Goal: Task Accomplishment & Management: Manage account settings

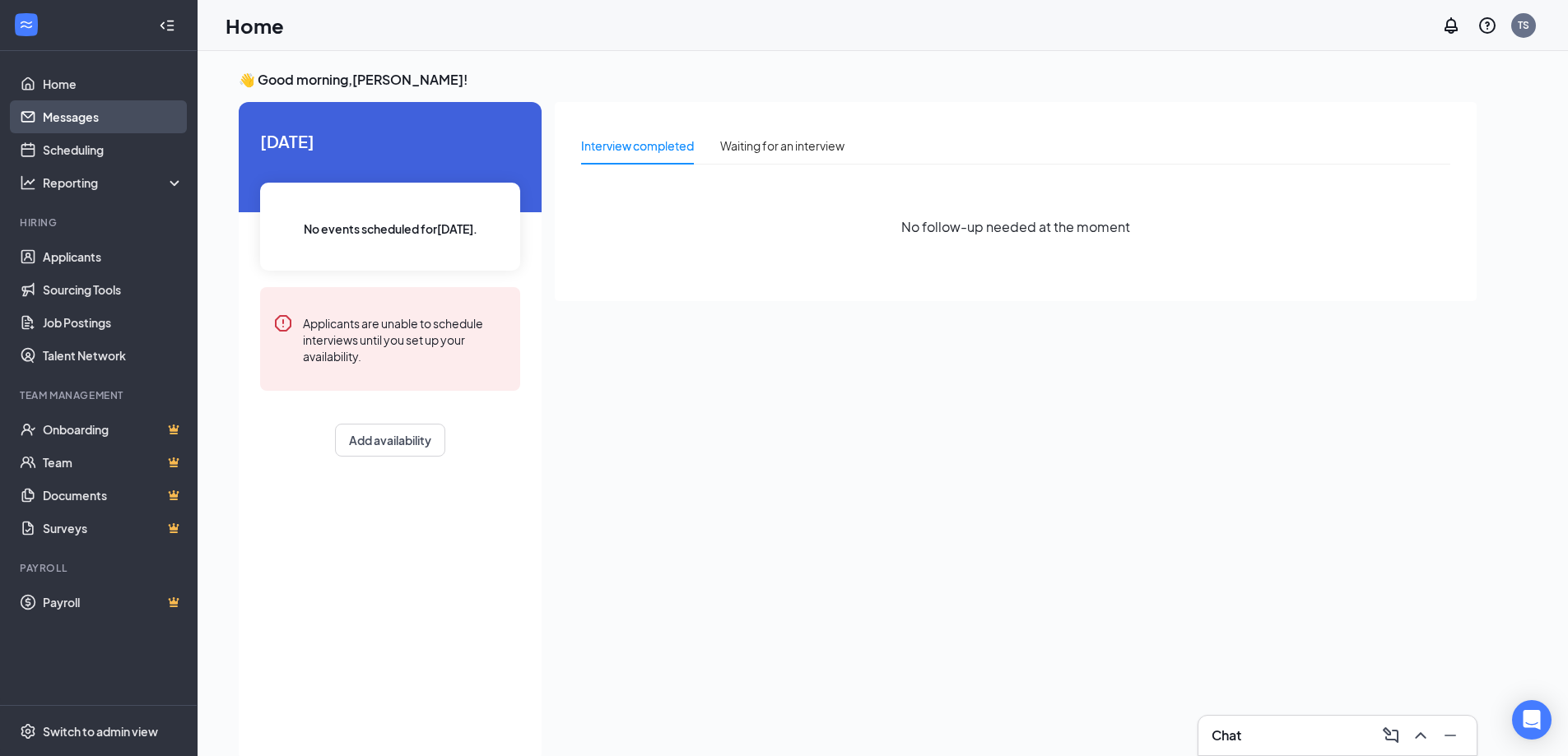
click at [118, 120] on link "Messages" at bounding box center [113, 117] width 141 height 33
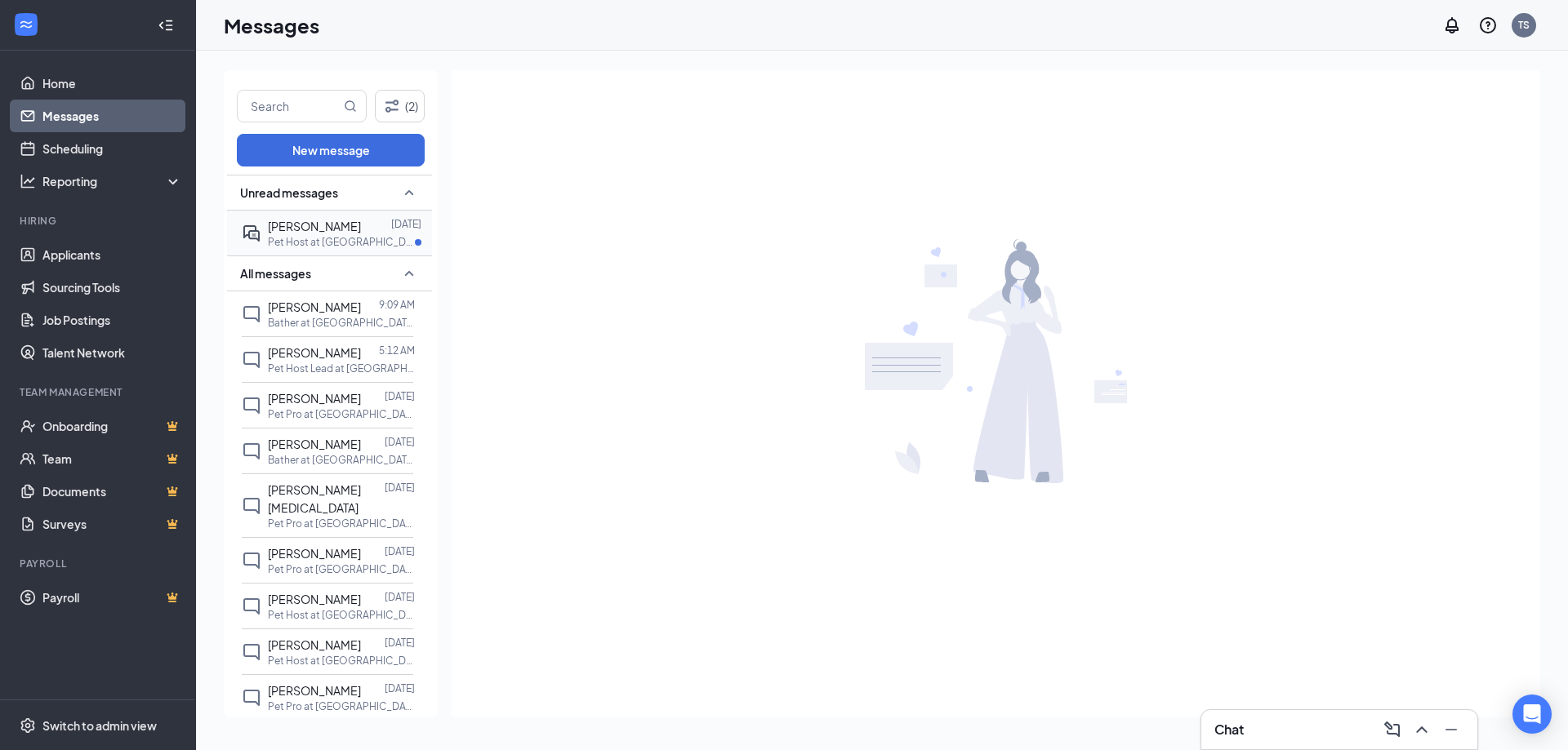
click at [307, 250] on div "[PERSON_NAME] [DATE] Pet Host at [GEOGRAPHIC_DATA]" at bounding box center [327, 232] width 171 height 45
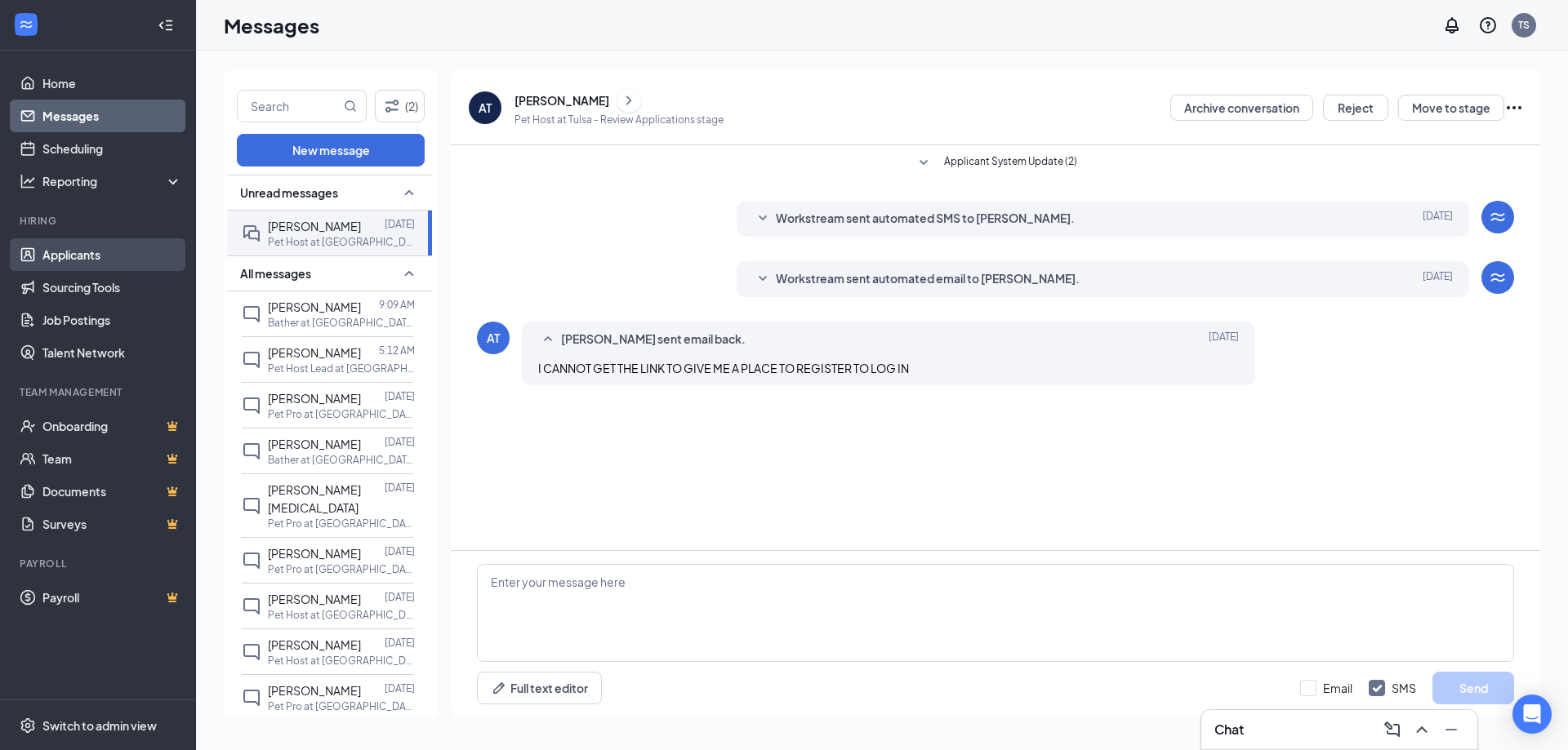
click at [58, 255] on link "Applicants" at bounding box center [112, 254] width 140 height 33
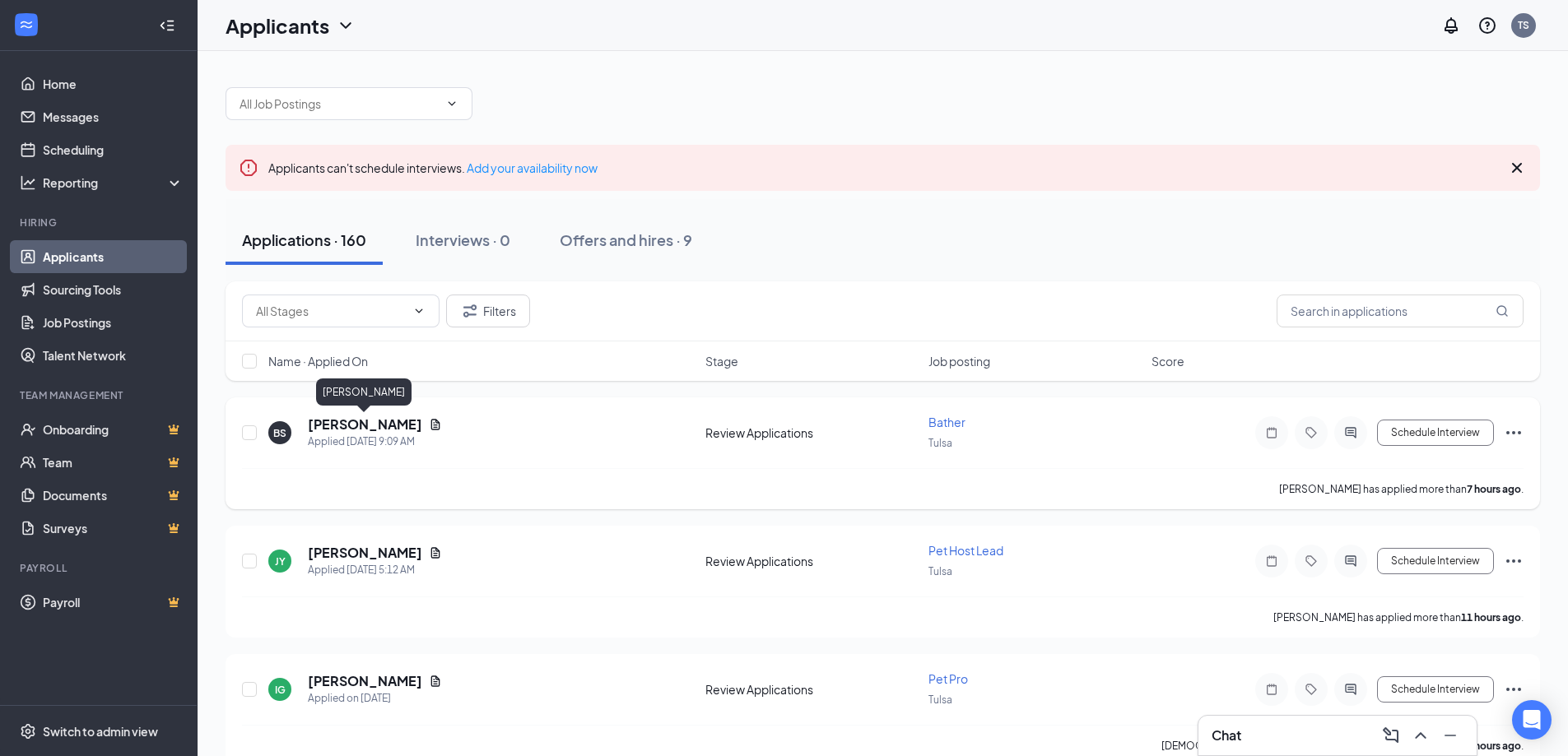
click at [386, 423] on h5 "[PERSON_NAME]" at bounding box center [365, 424] width 115 height 18
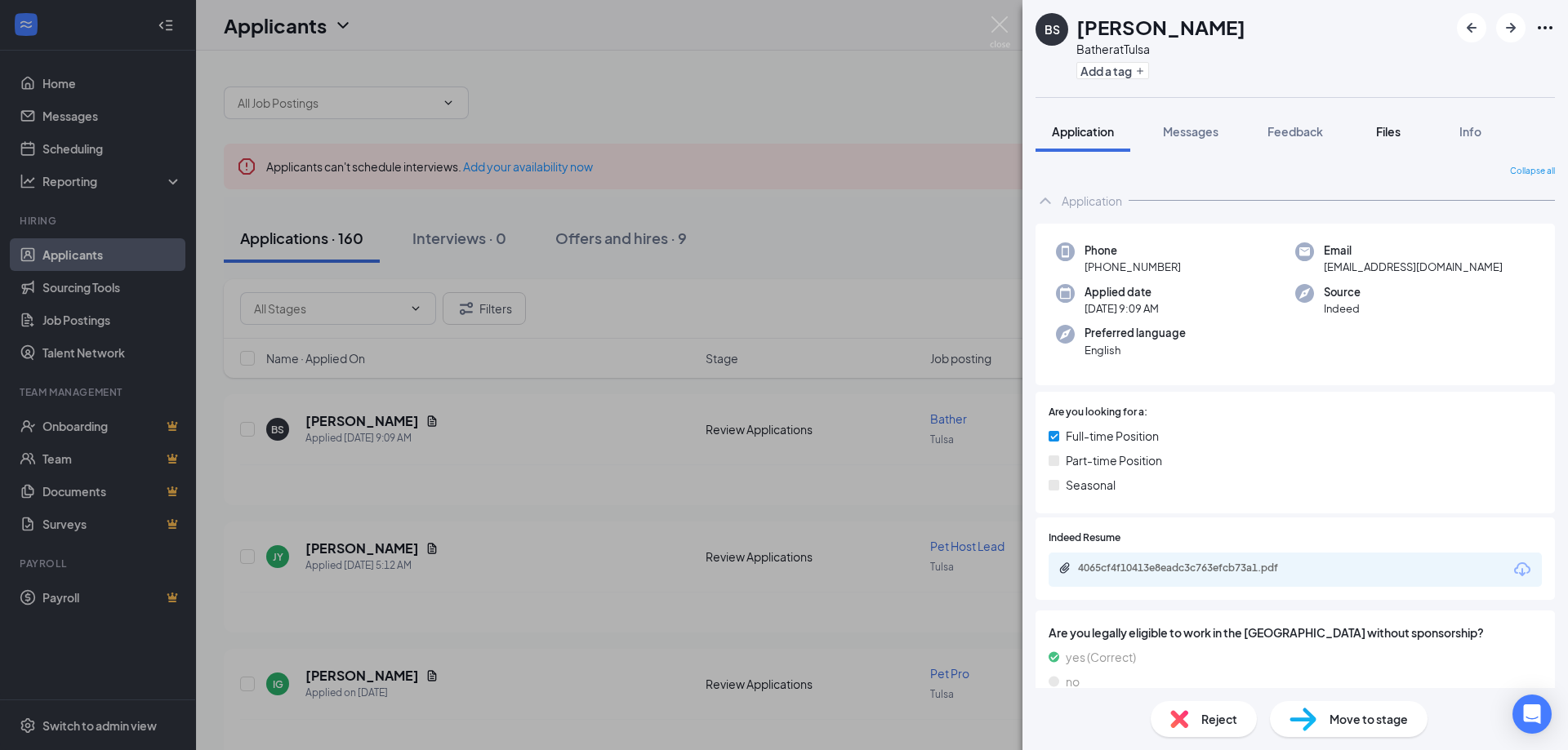
click at [1379, 125] on span "Files" at bounding box center [1389, 131] width 25 height 14
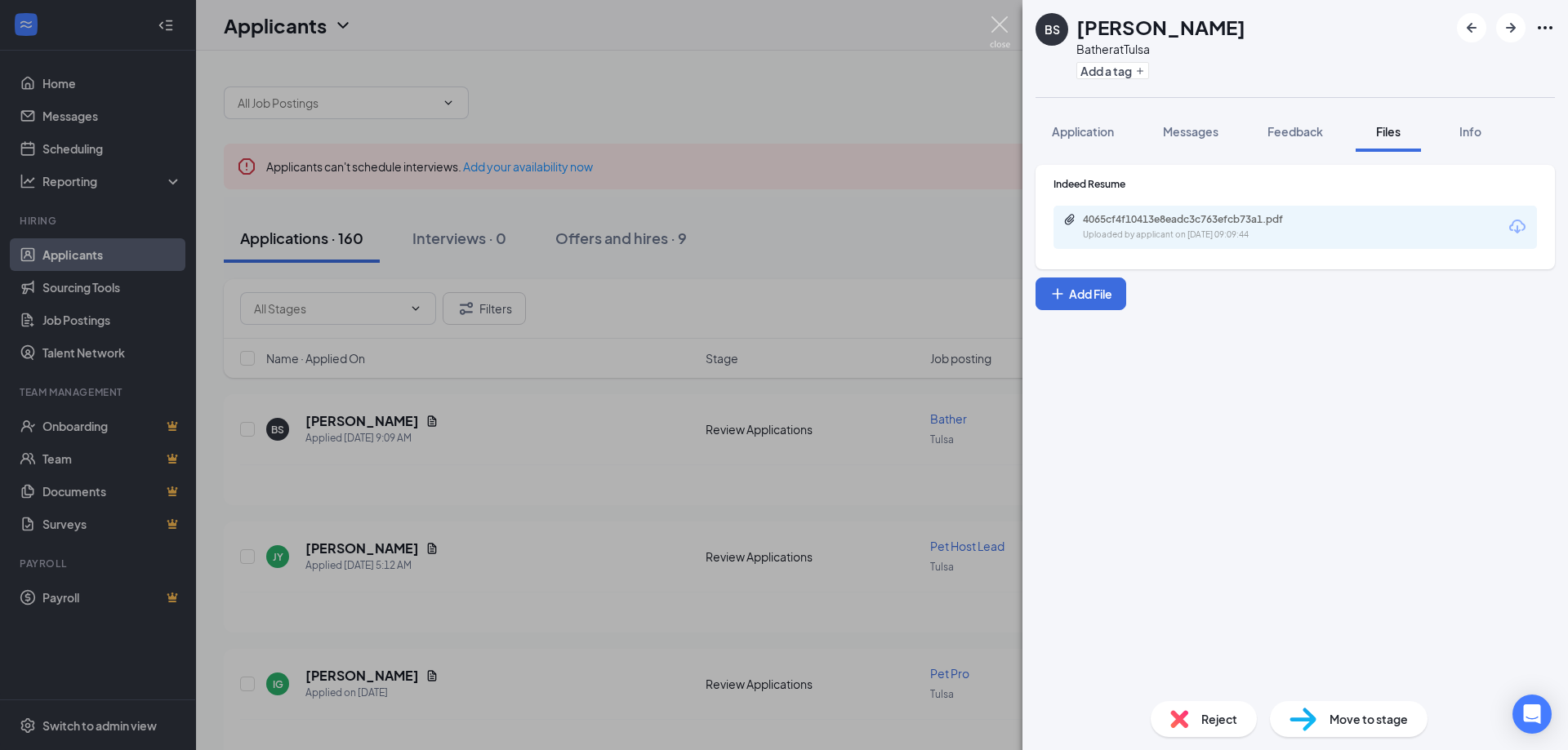
click at [1005, 25] on img at bounding box center [999, 32] width 20 height 32
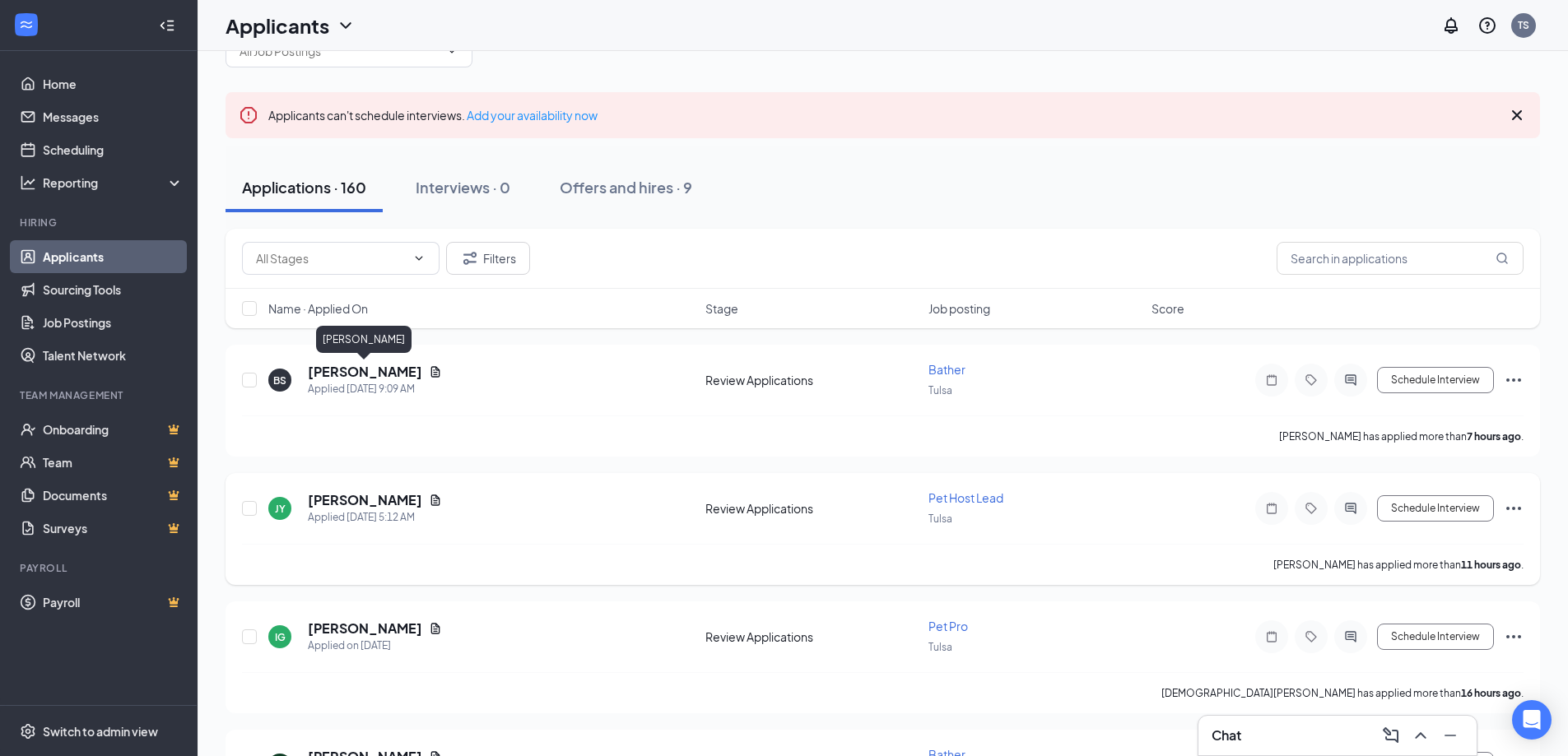
scroll to position [82, 0]
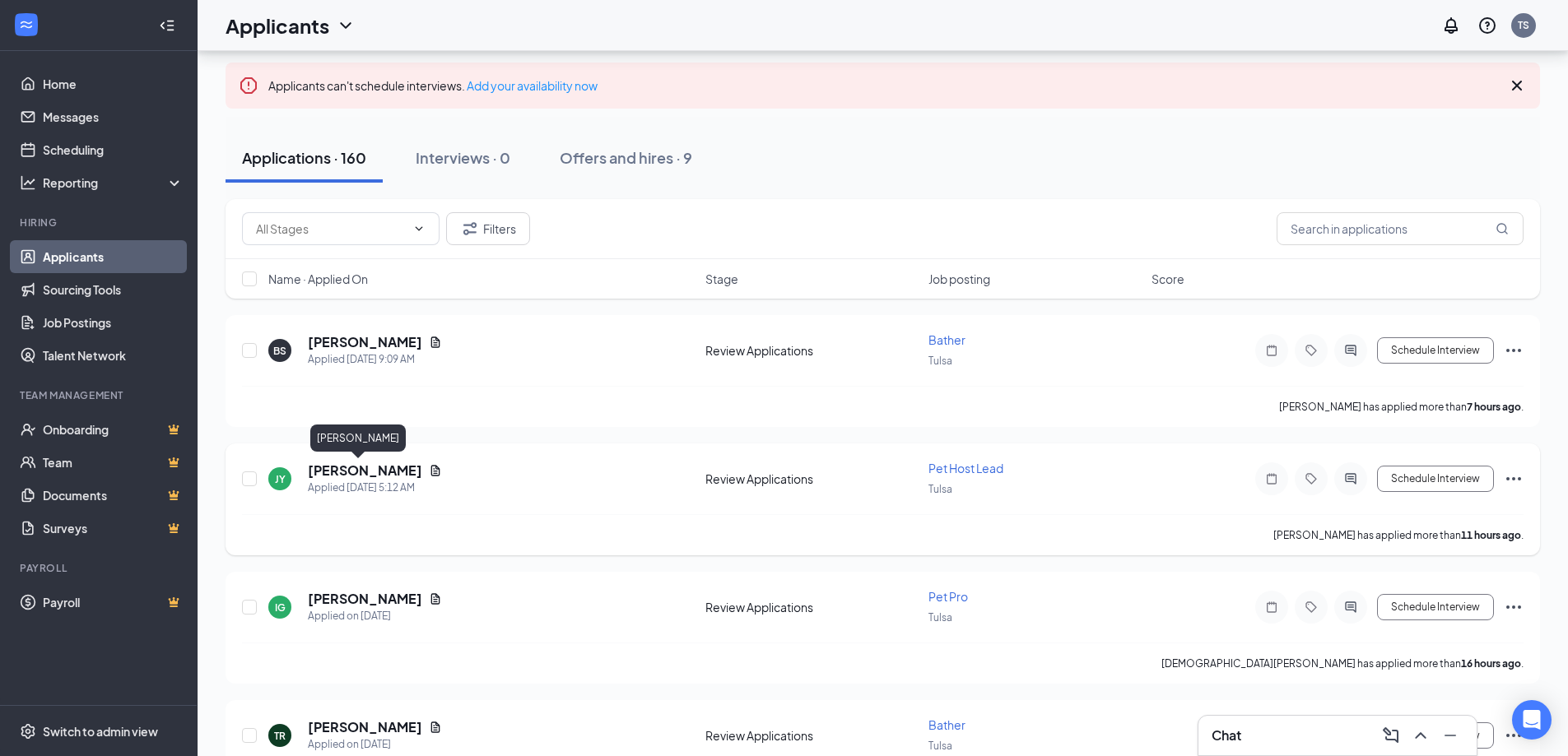
click at [355, 471] on h5 "[PERSON_NAME]" at bounding box center [365, 471] width 115 height 18
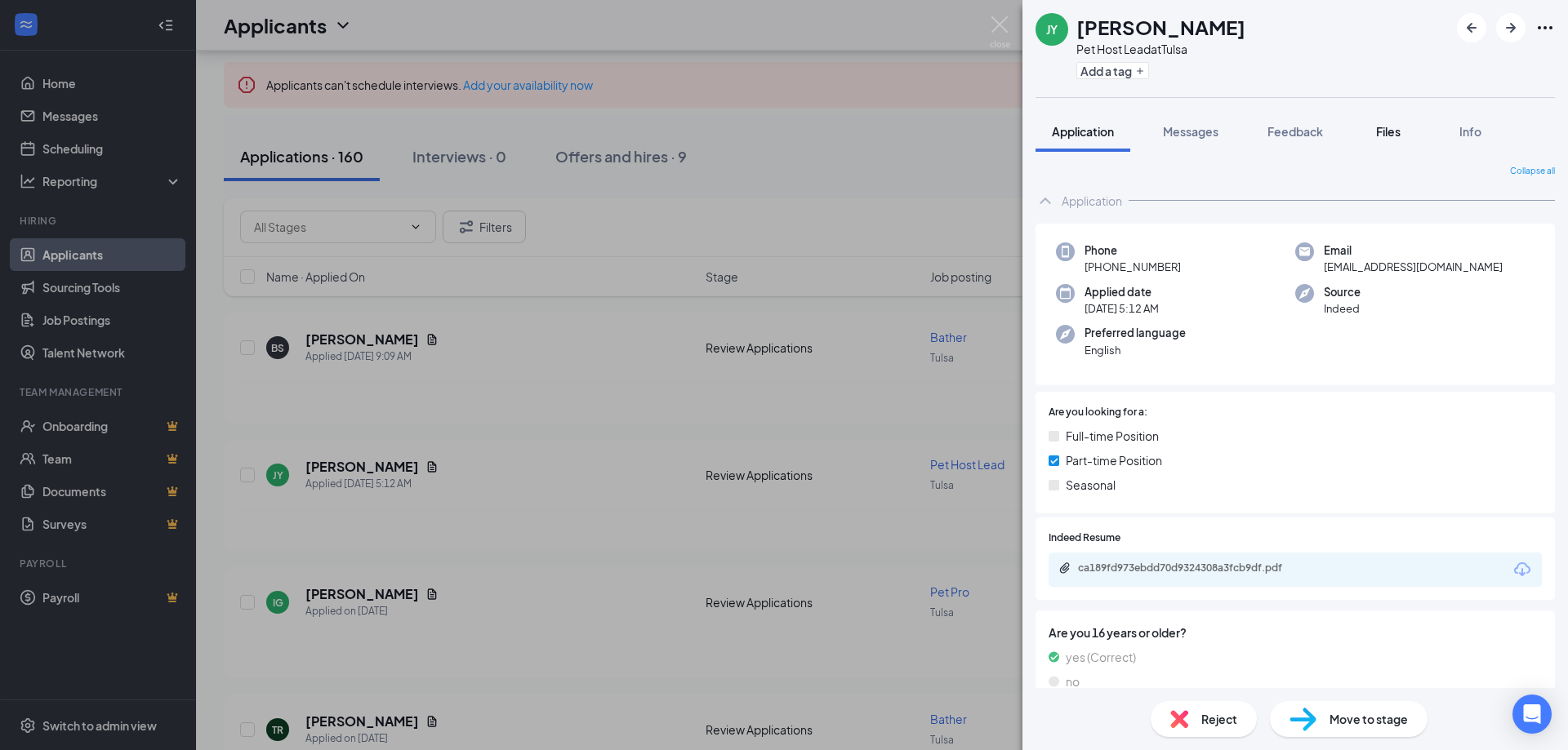
click at [1390, 138] on span "Files" at bounding box center [1389, 131] width 25 height 14
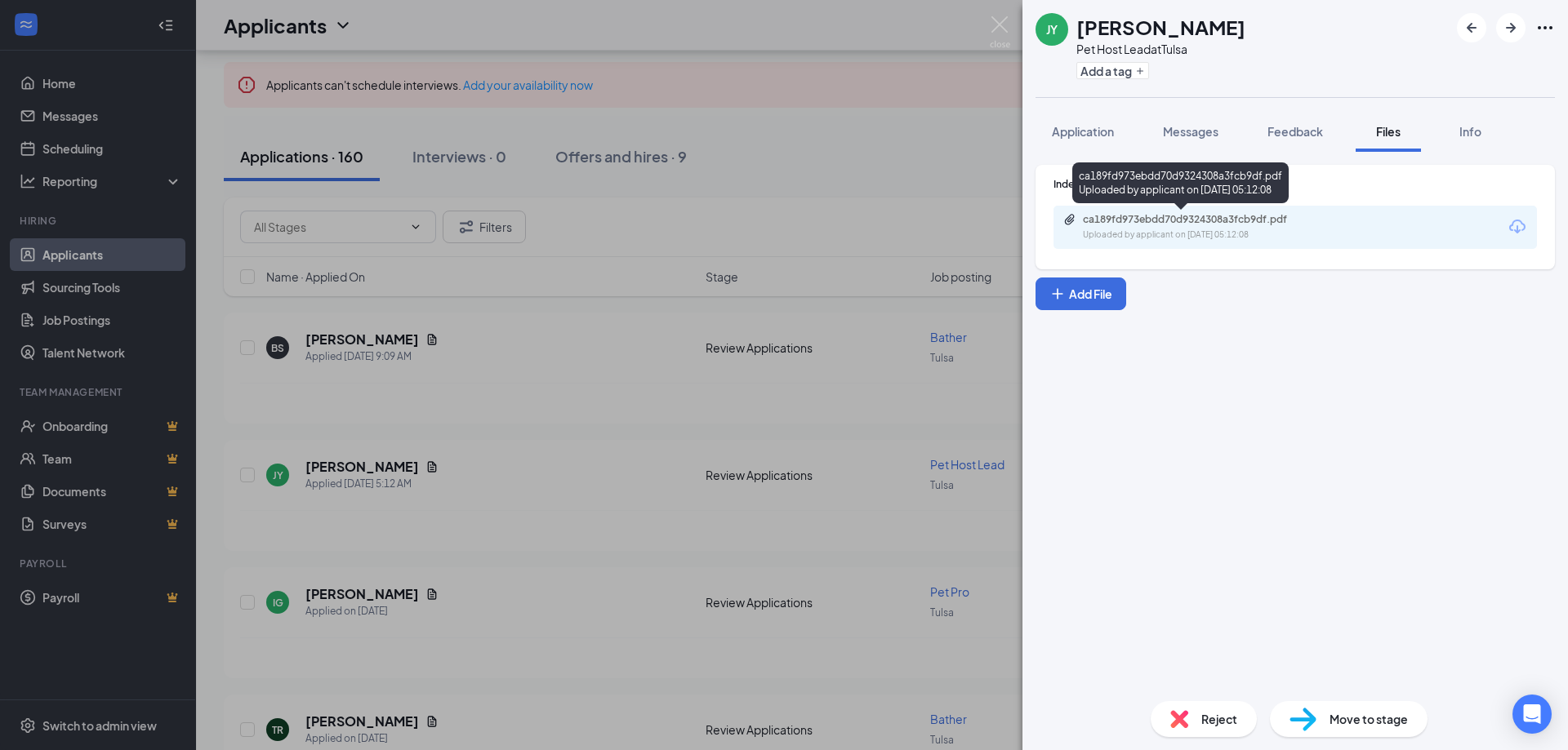
click at [1301, 240] on div "Uploaded by applicant on [DATE] 05:12:08" at bounding box center [1206, 235] width 245 height 13
click at [994, 25] on img at bounding box center [999, 32] width 20 height 32
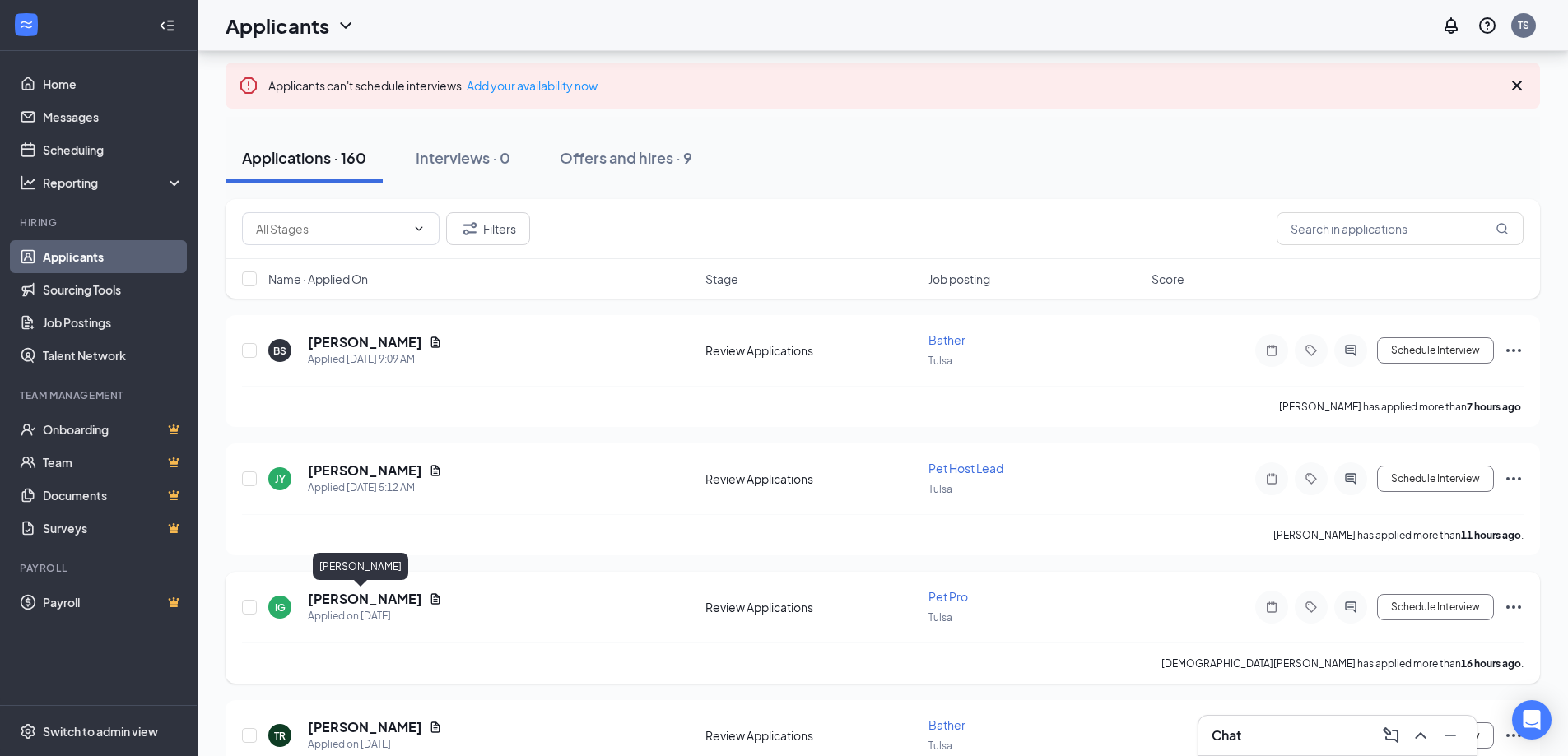
click at [365, 592] on h5 "[PERSON_NAME]" at bounding box center [365, 599] width 115 height 18
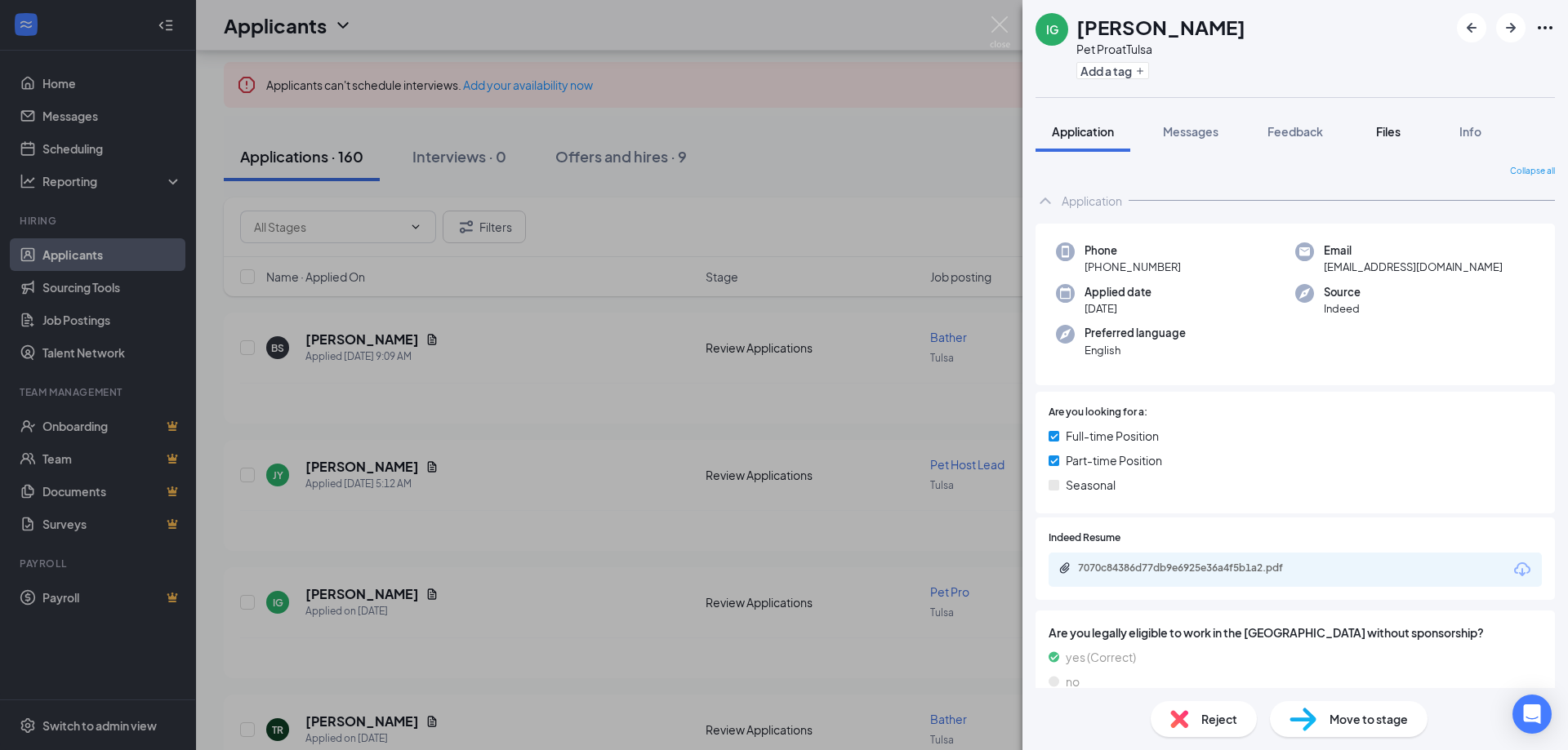
click at [1388, 124] on span "Files" at bounding box center [1389, 131] width 25 height 14
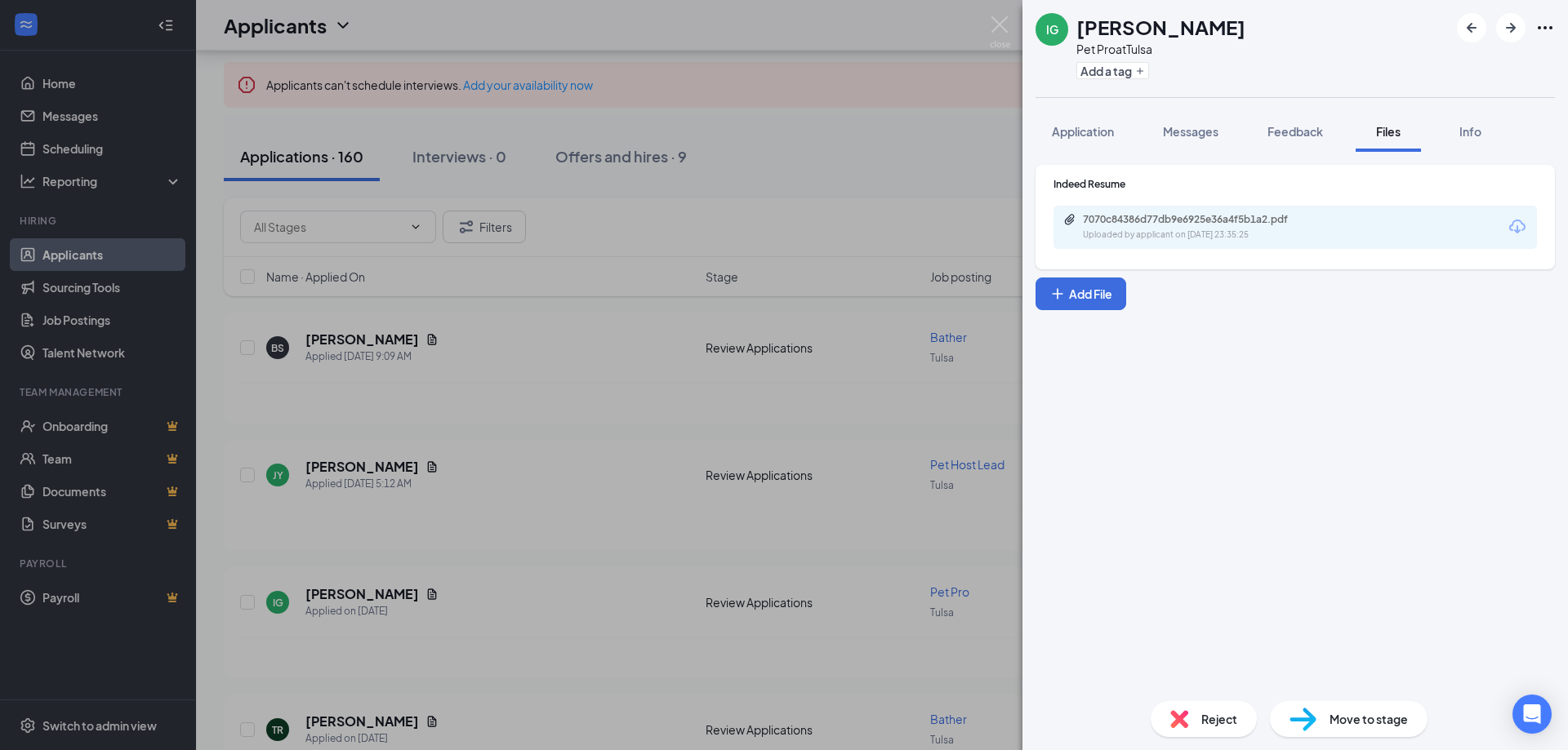
click at [1182, 236] on div "Uploaded by applicant on [DATE] 23:35:25" at bounding box center [1206, 235] width 245 height 13
click at [1002, 34] on img at bounding box center [999, 32] width 20 height 32
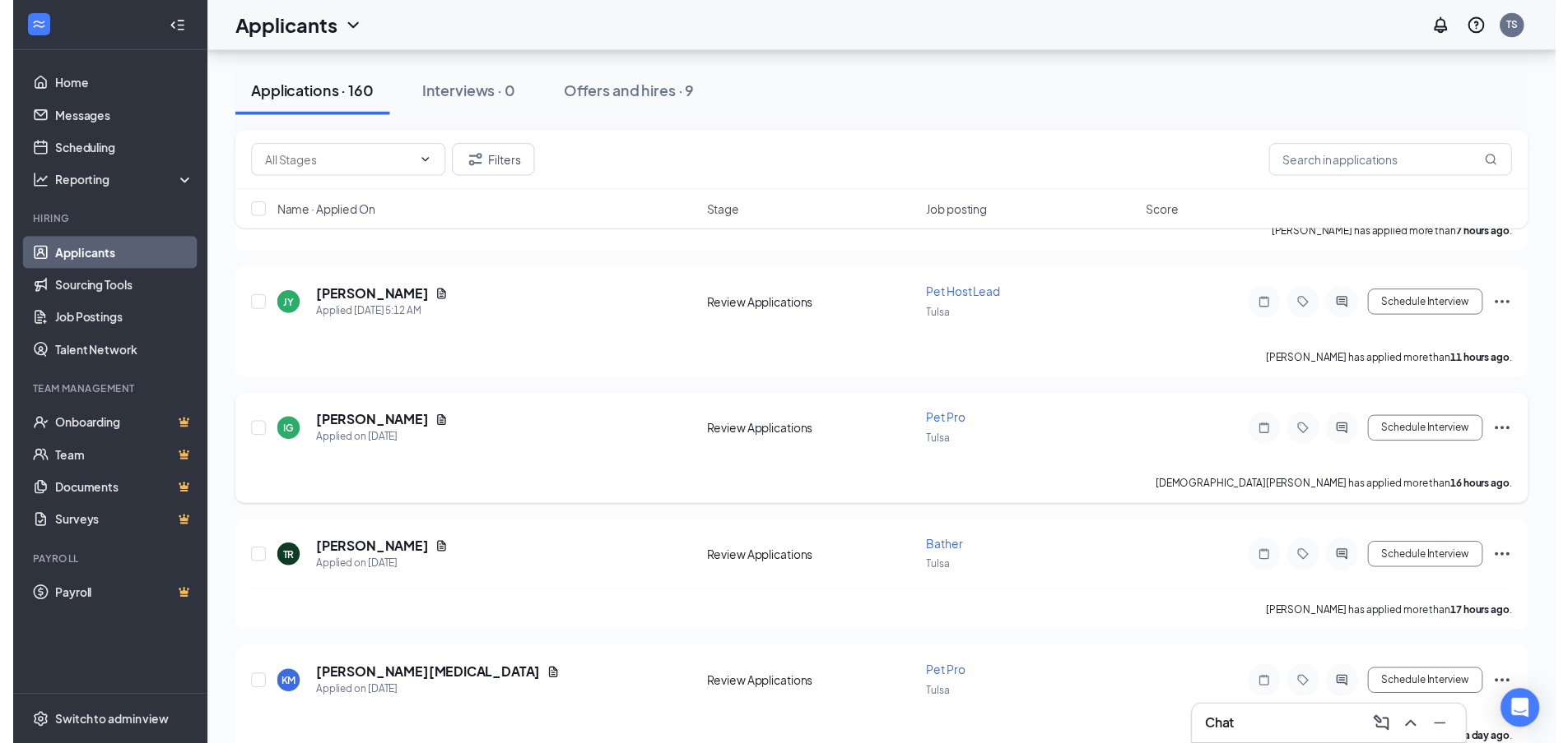
scroll to position [329, 0]
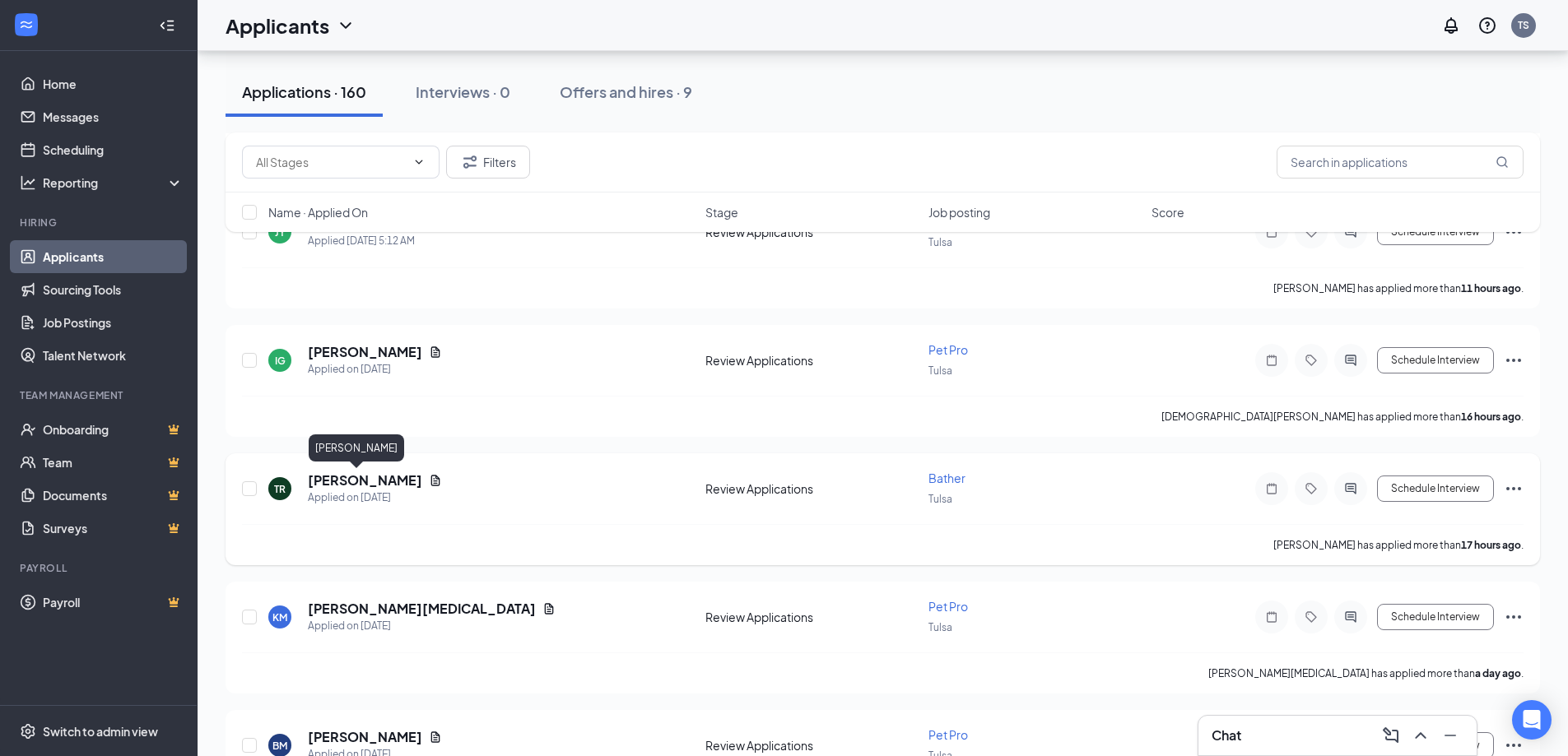
click at [356, 480] on h5 "[PERSON_NAME]" at bounding box center [365, 480] width 115 height 18
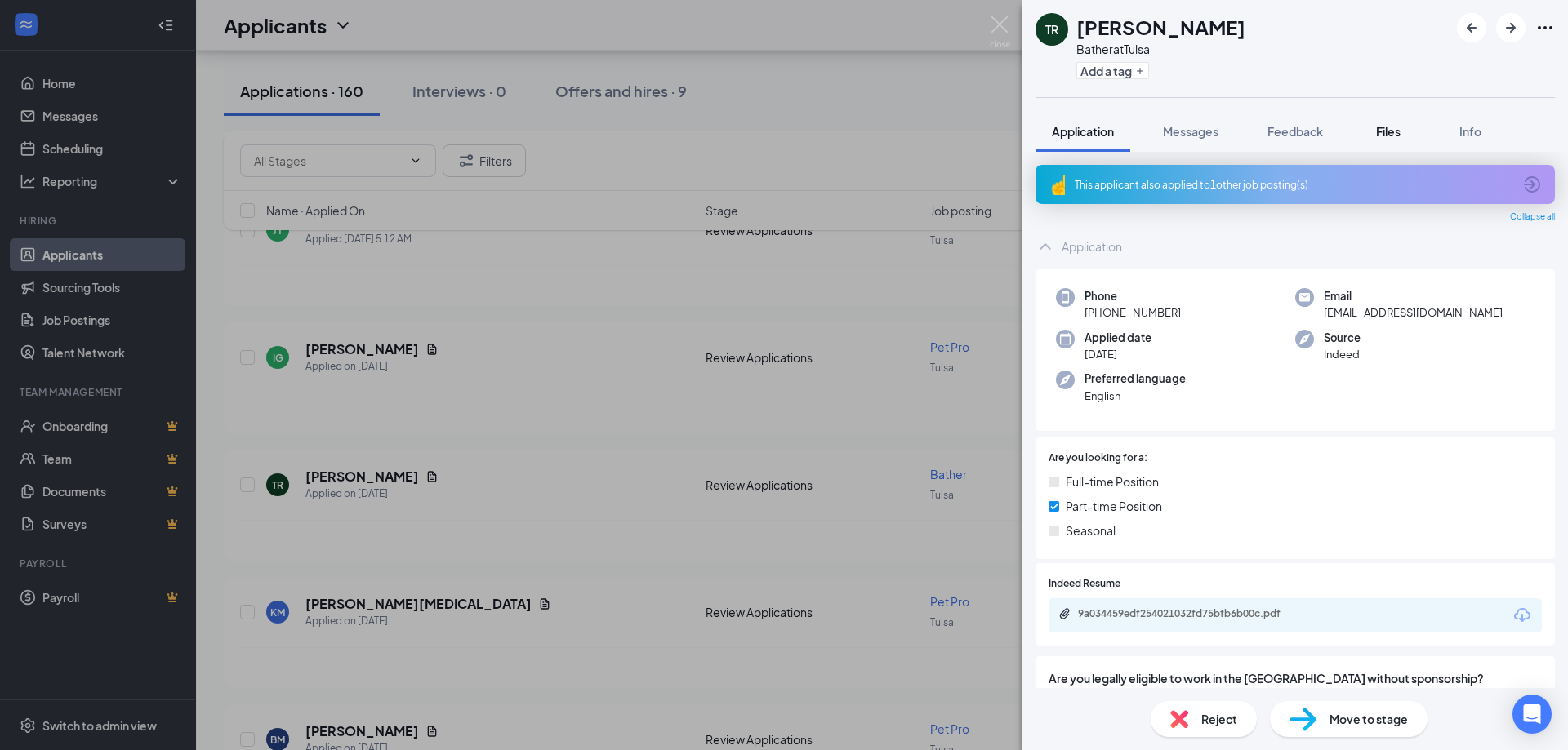
click at [1397, 137] on span "Files" at bounding box center [1389, 131] width 25 height 14
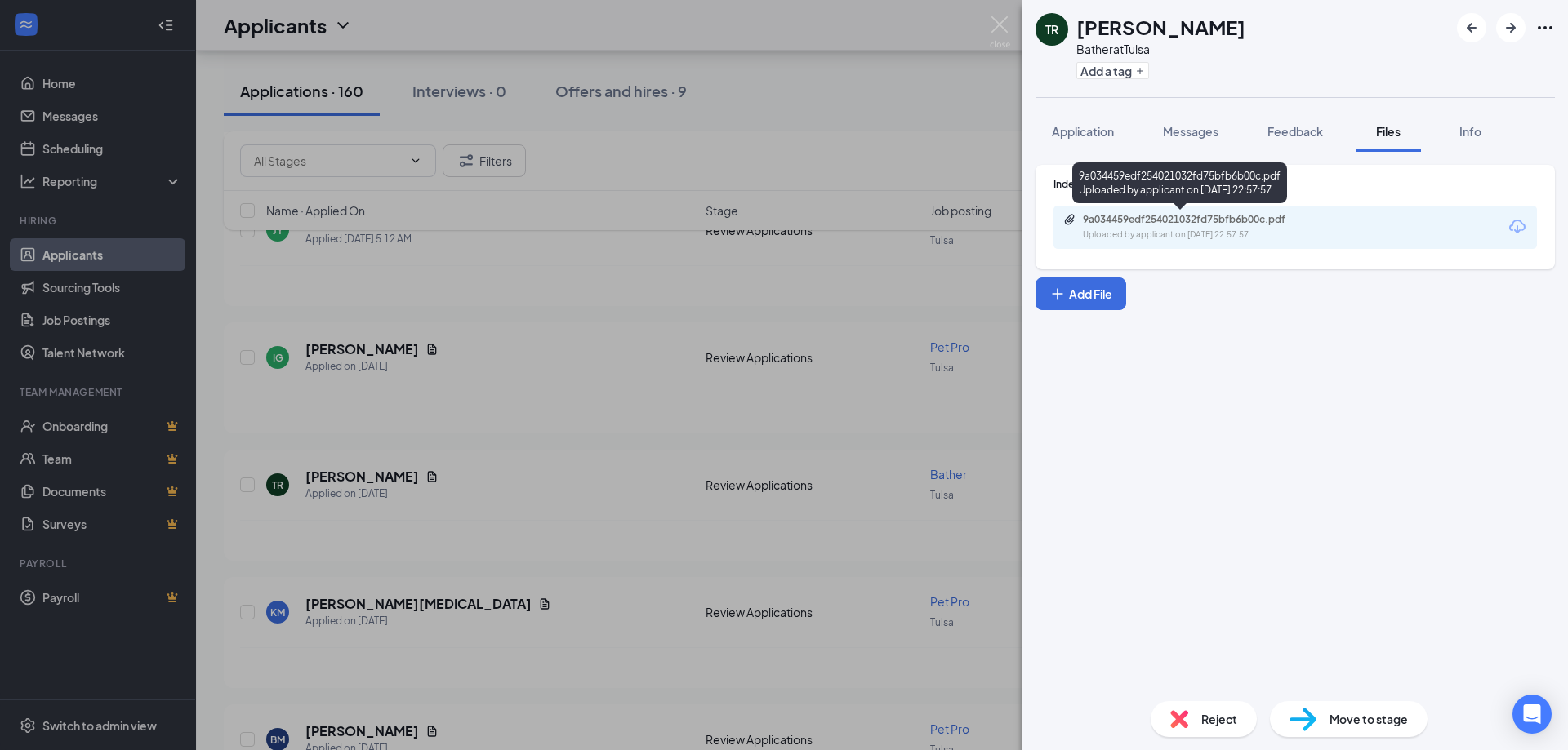
click at [1227, 232] on div "Uploaded by applicant on [DATE] 22:57:57" at bounding box center [1206, 235] width 245 height 13
click at [1001, 20] on img at bounding box center [999, 32] width 20 height 32
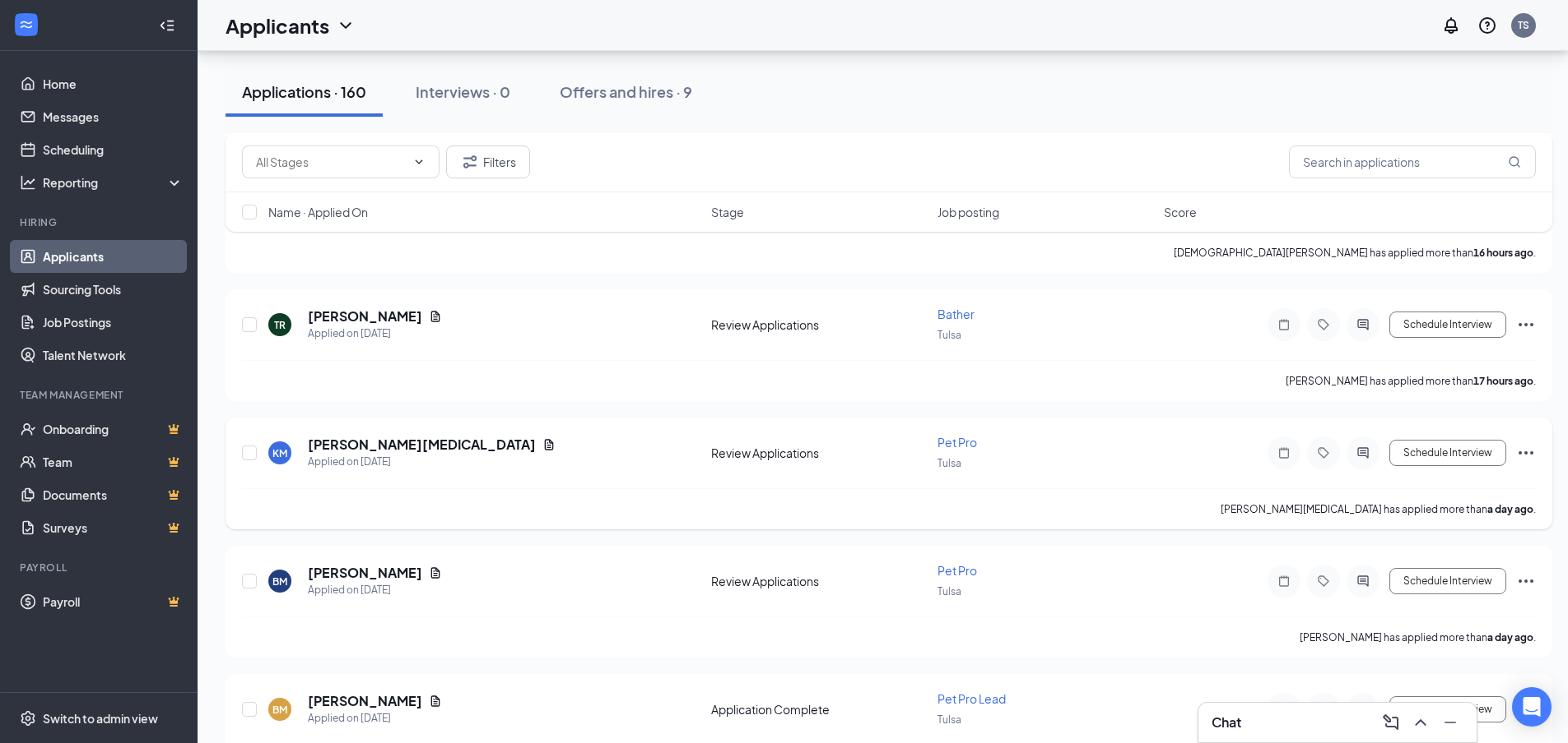
scroll to position [493, 0]
click at [362, 440] on h5 "[PERSON_NAME][MEDICAL_DATA]" at bounding box center [421, 443] width 228 height 18
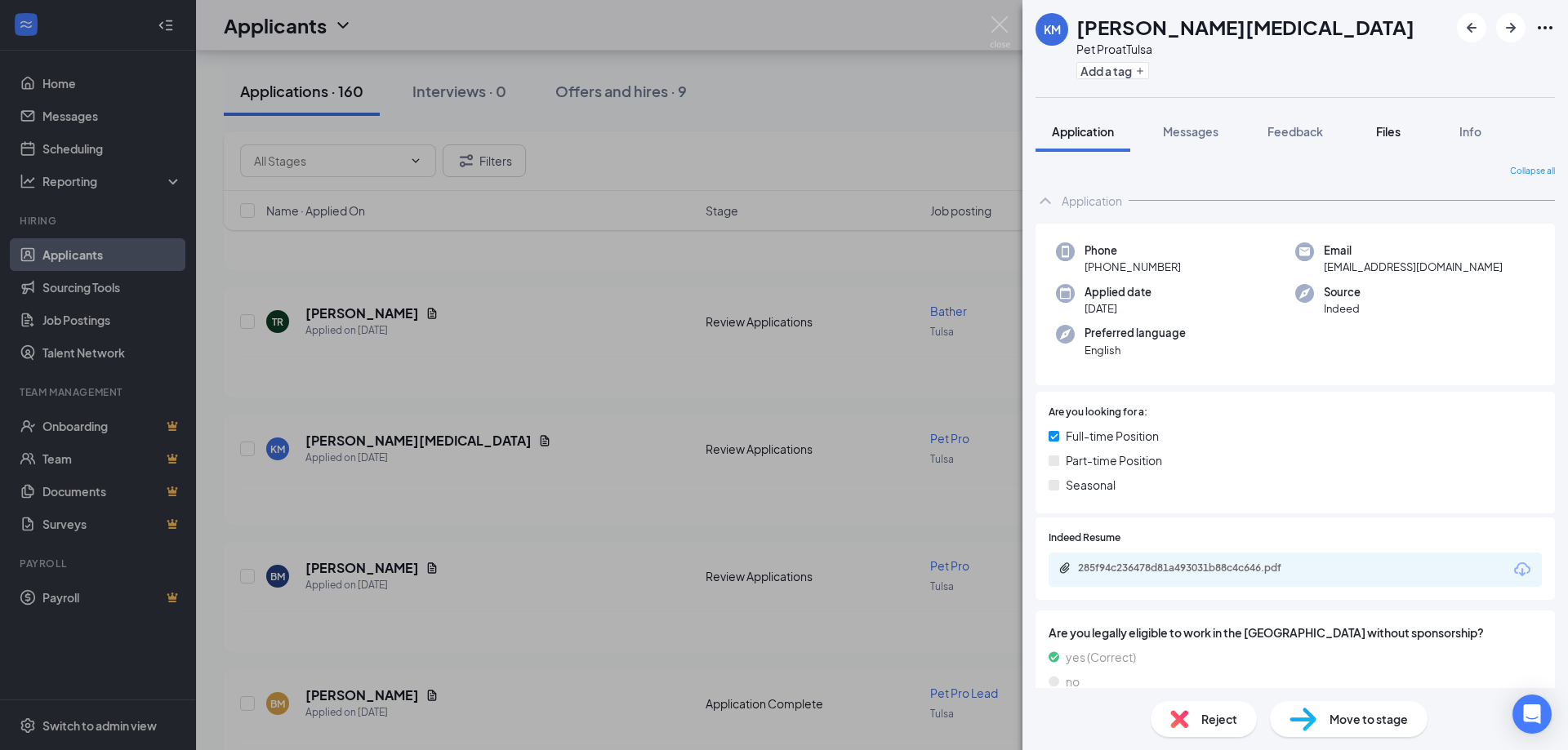
click at [1400, 126] on span "Files" at bounding box center [1389, 131] width 25 height 14
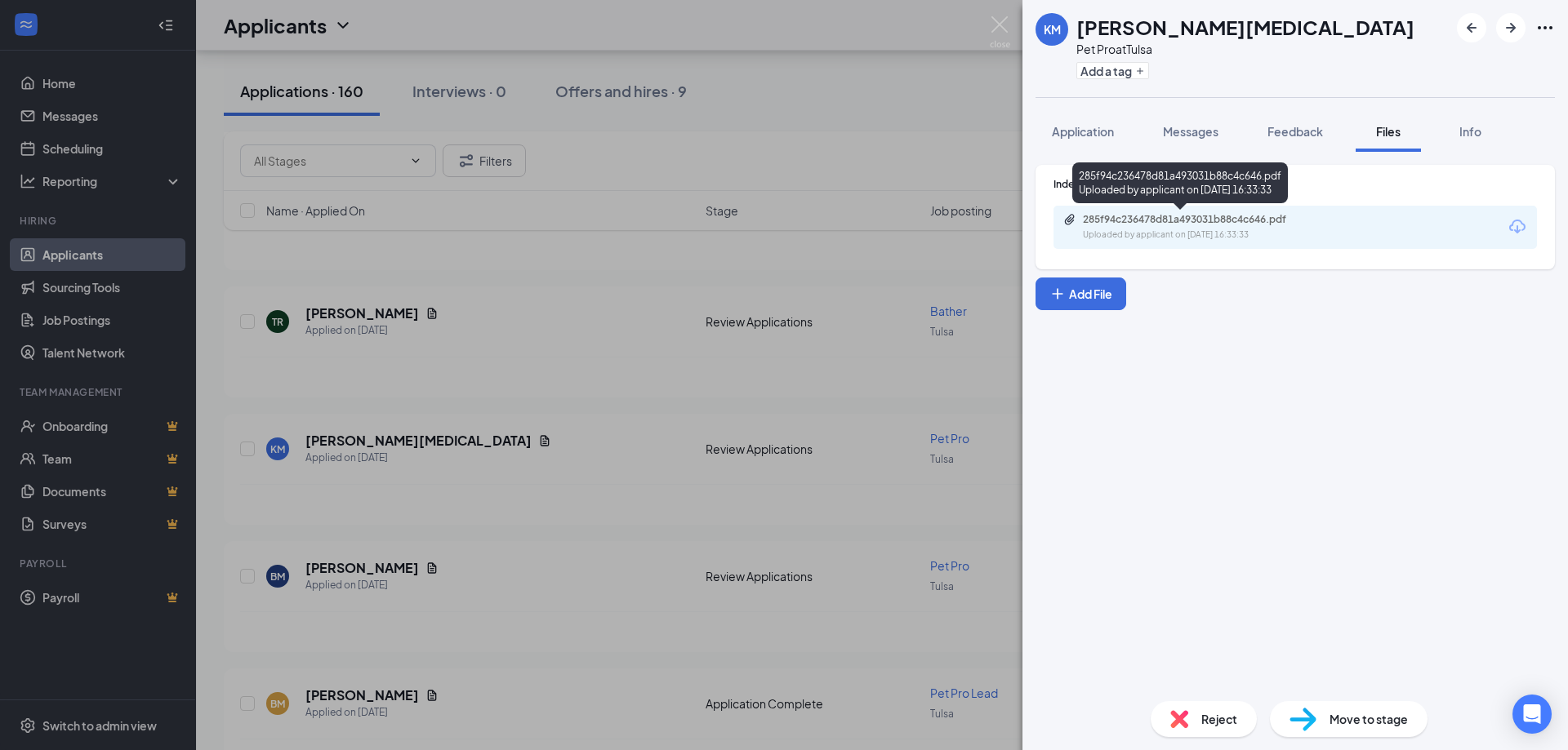
click at [1302, 230] on div "Uploaded by applicant on [DATE] 16:33:33" at bounding box center [1206, 235] width 245 height 13
click at [997, 28] on img at bounding box center [999, 32] width 20 height 32
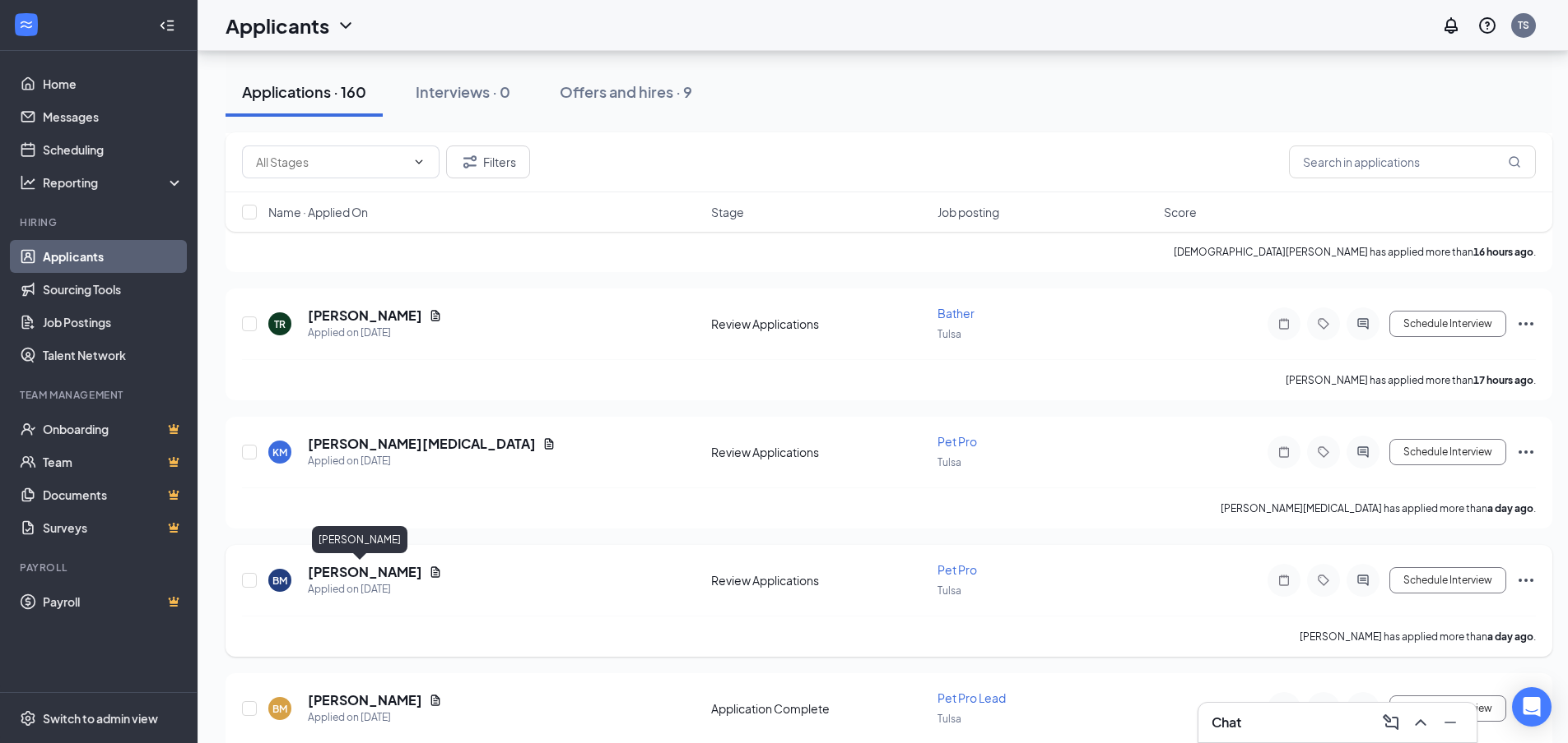
click at [351, 568] on h5 "[PERSON_NAME]" at bounding box center [365, 572] width 115 height 18
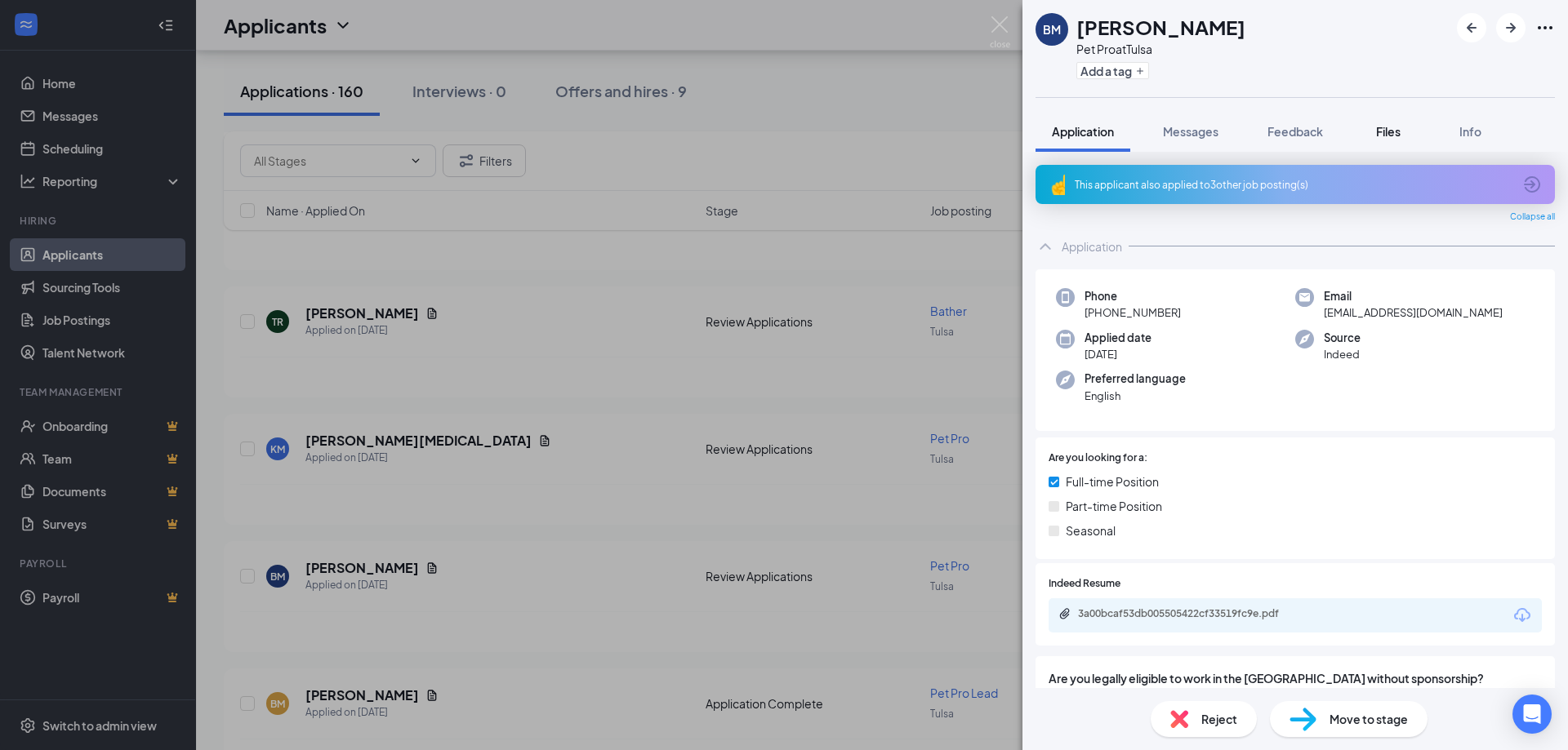
click at [1391, 137] on span "Files" at bounding box center [1389, 131] width 25 height 14
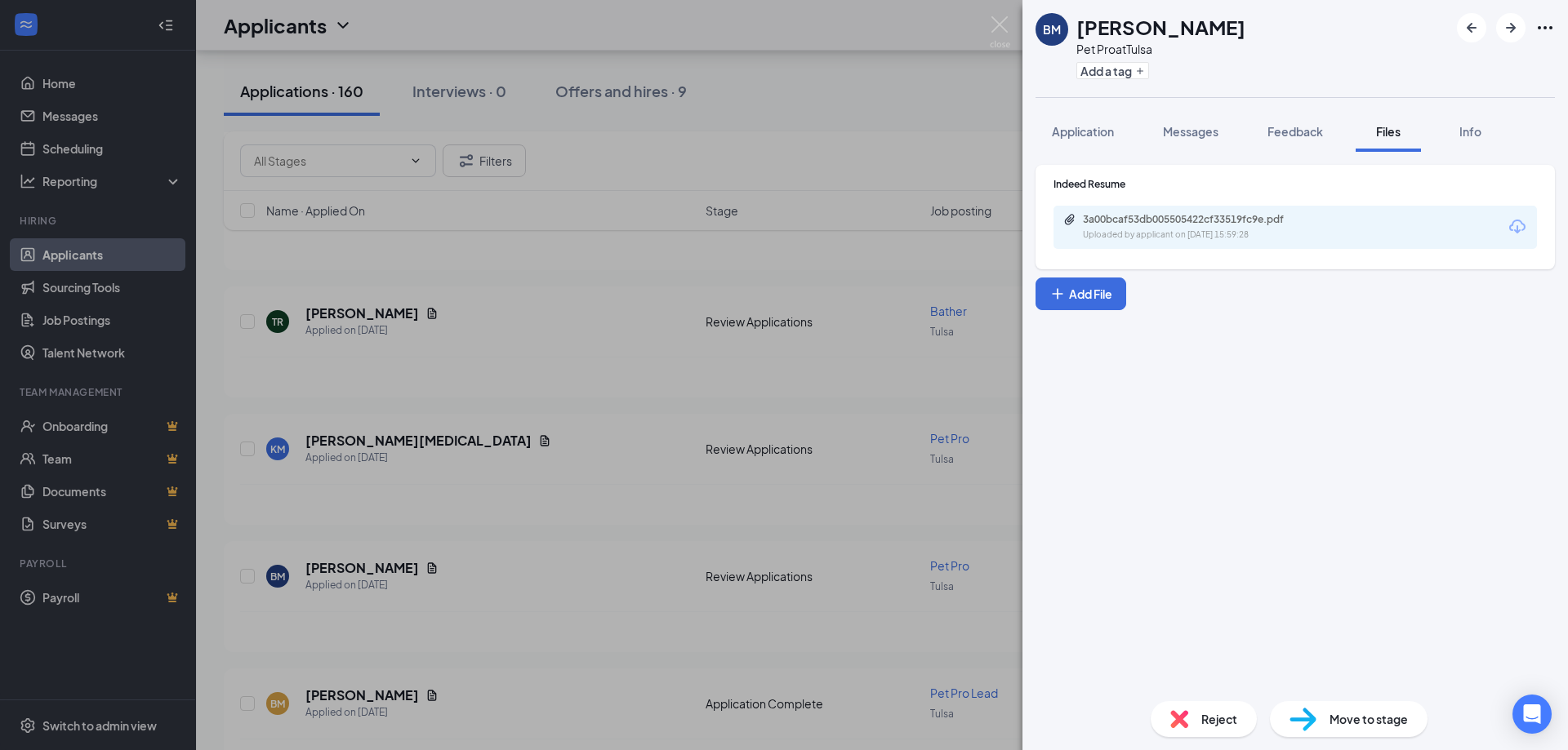
click at [1206, 236] on div "Uploaded by applicant on [DATE] 15:59:28" at bounding box center [1206, 235] width 245 height 13
click at [993, 27] on img at bounding box center [999, 32] width 20 height 32
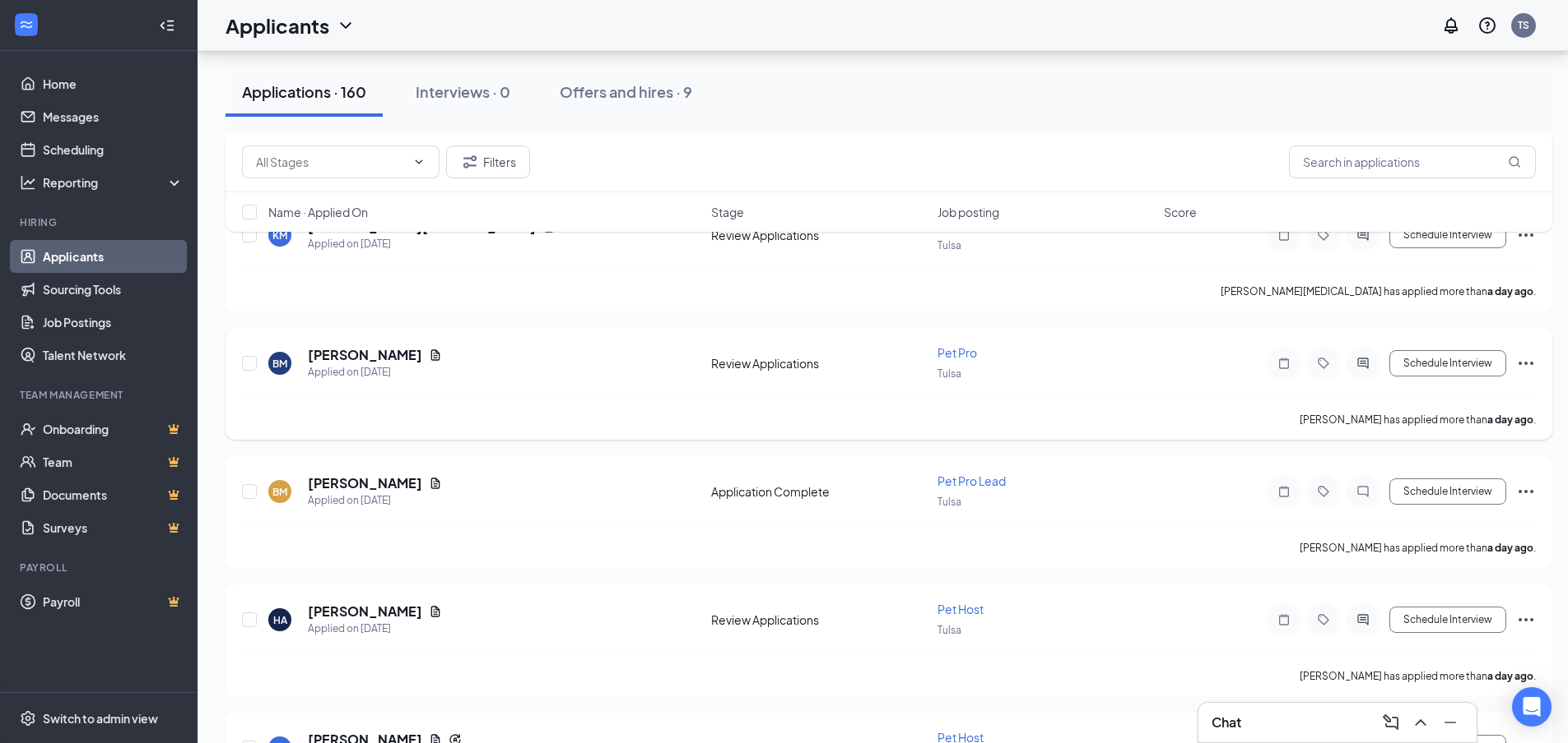
scroll to position [740, 0]
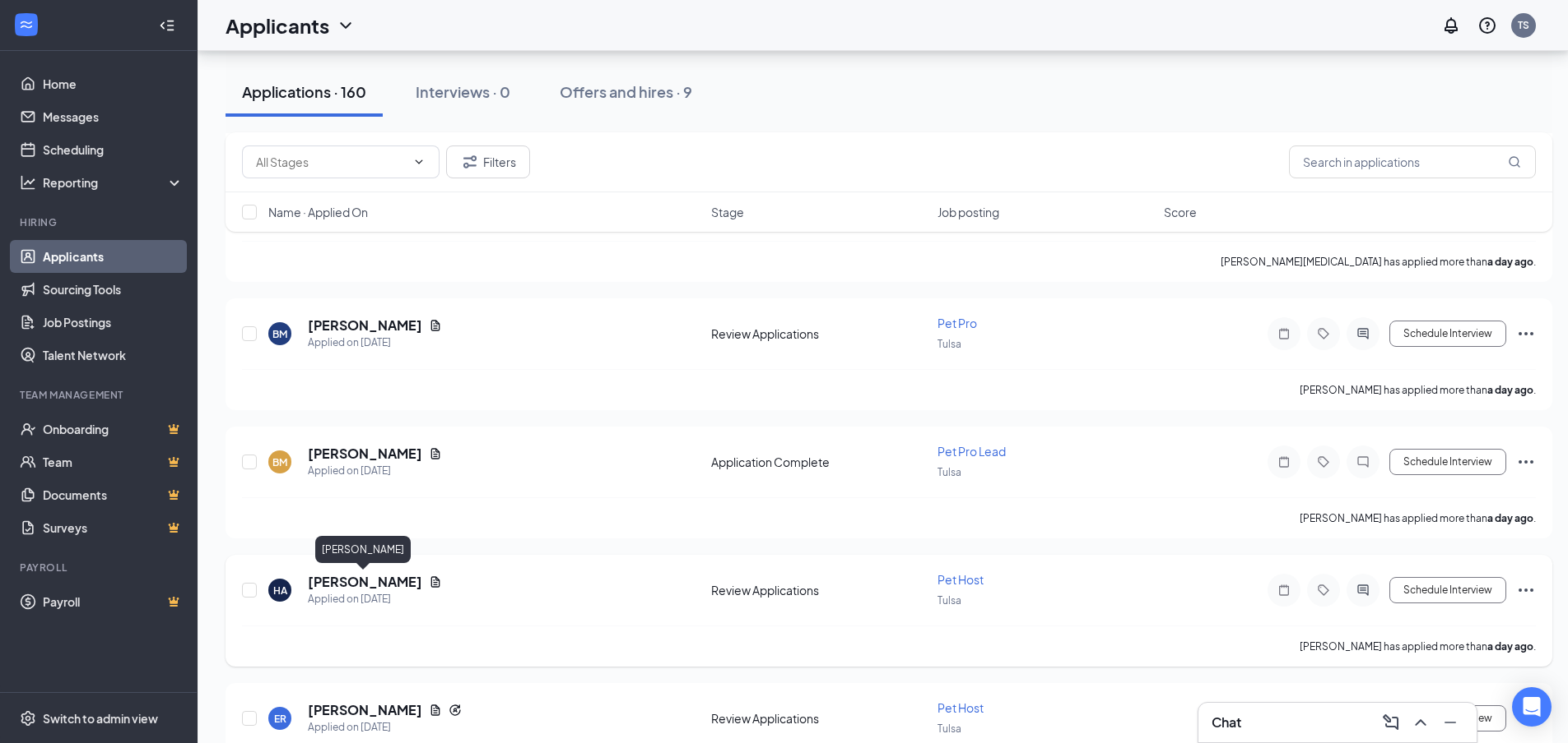
click at [349, 576] on h5 "[PERSON_NAME]" at bounding box center [365, 582] width 115 height 18
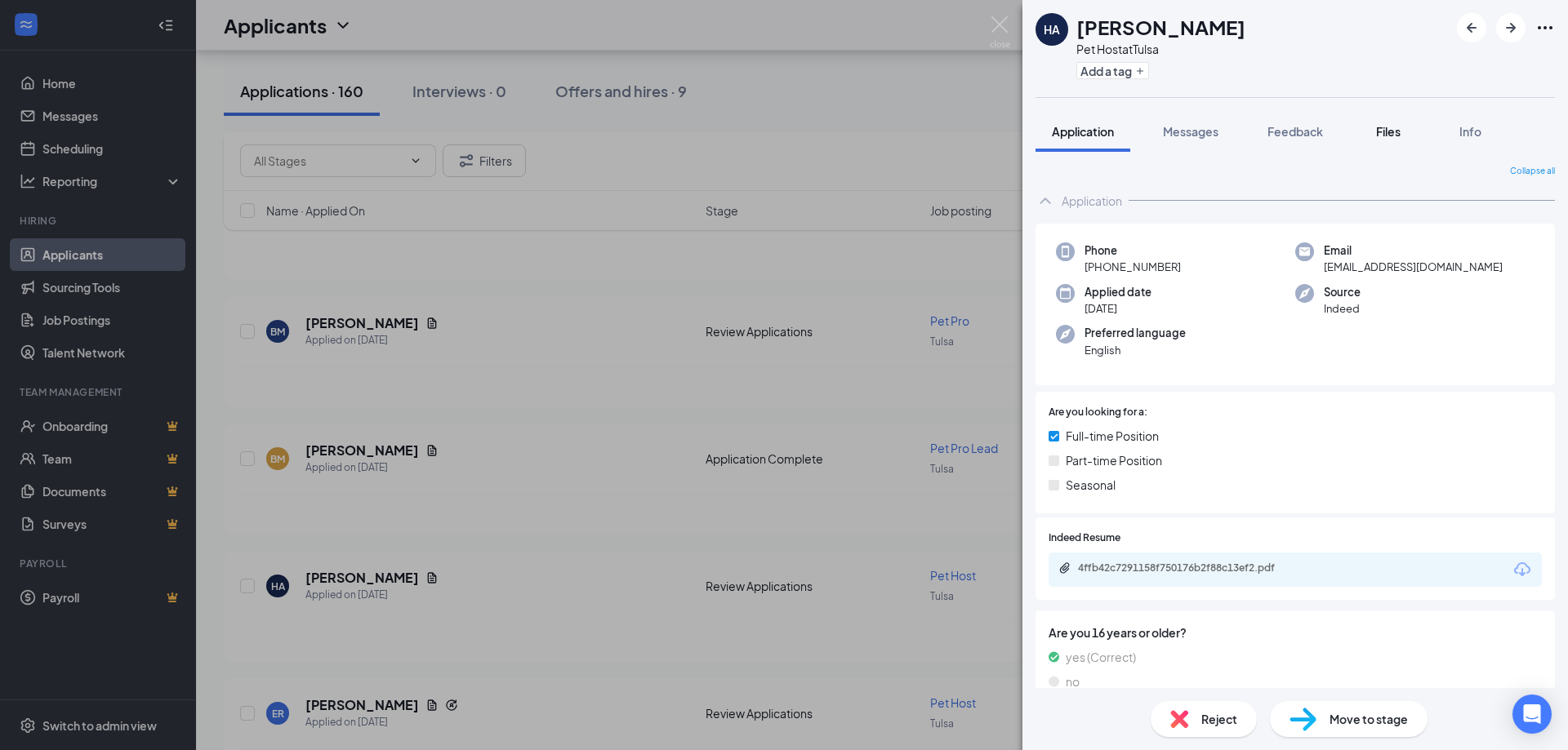
click at [1393, 131] on span "Files" at bounding box center [1389, 131] width 25 height 14
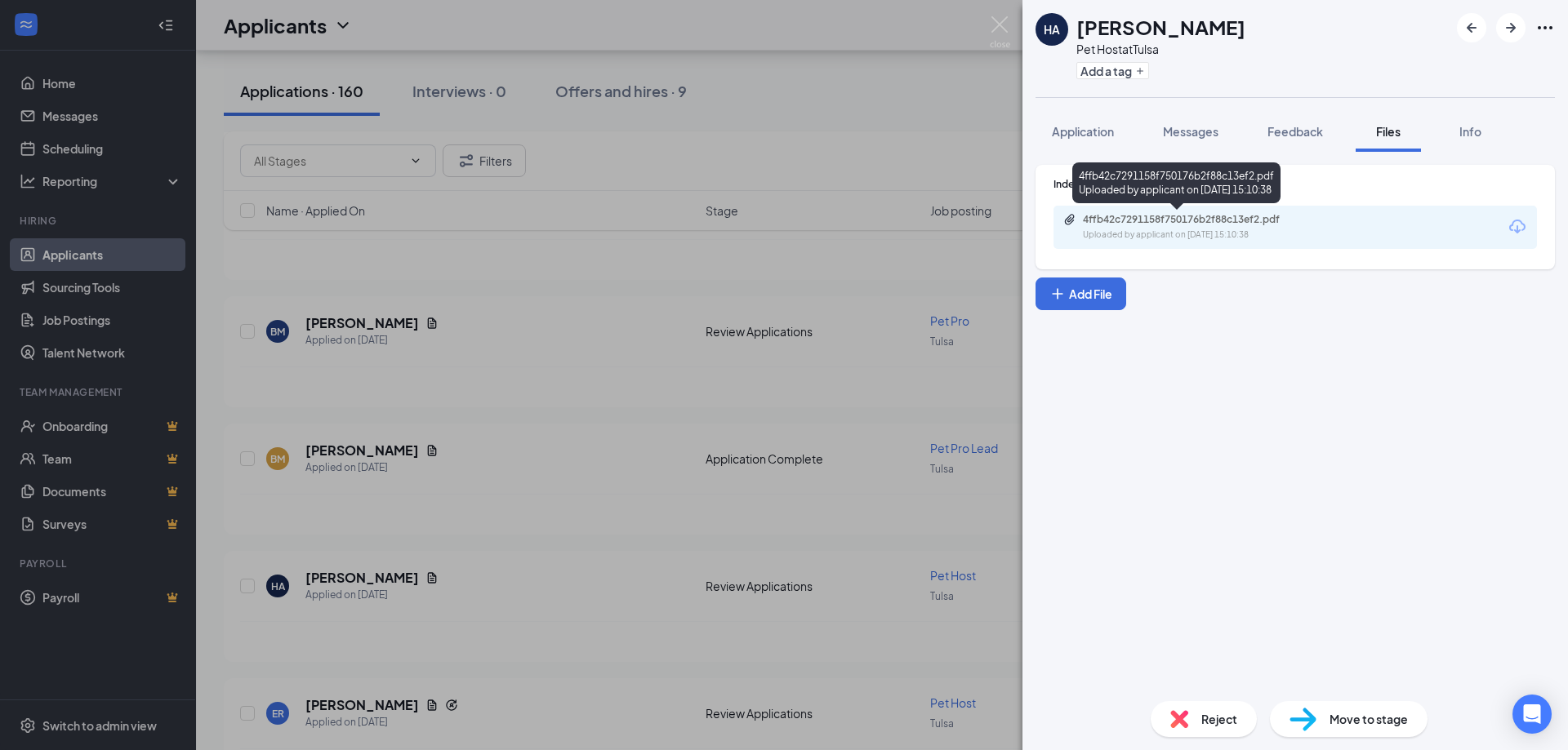
click at [1212, 224] on div "4ffb42c7291158f750176b2f88c13ef2.pdf" at bounding box center [1198, 220] width 229 height 13
click at [995, 22] on img at bounding box center [999, 32] width 20 height 32
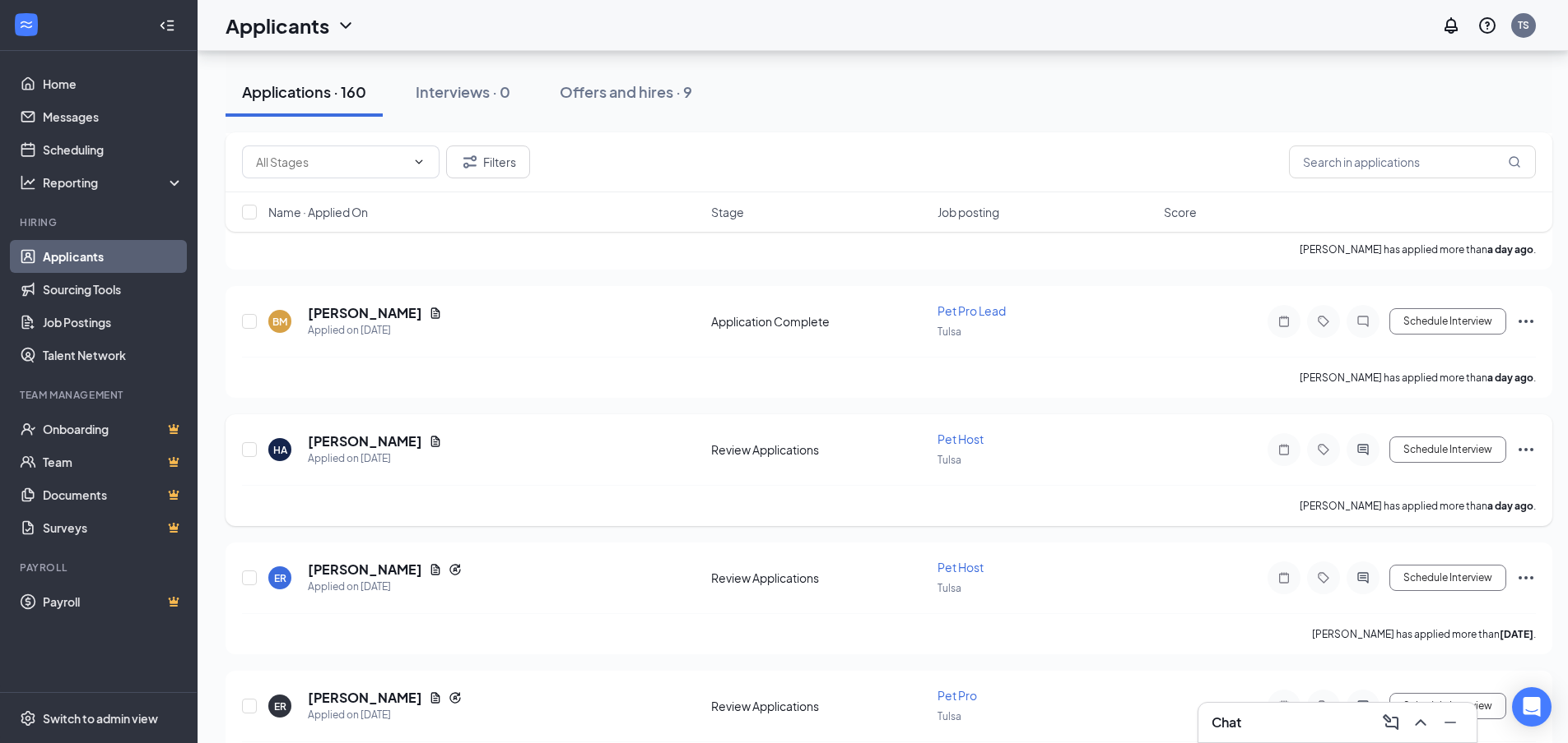
scroll to position [905, 0]
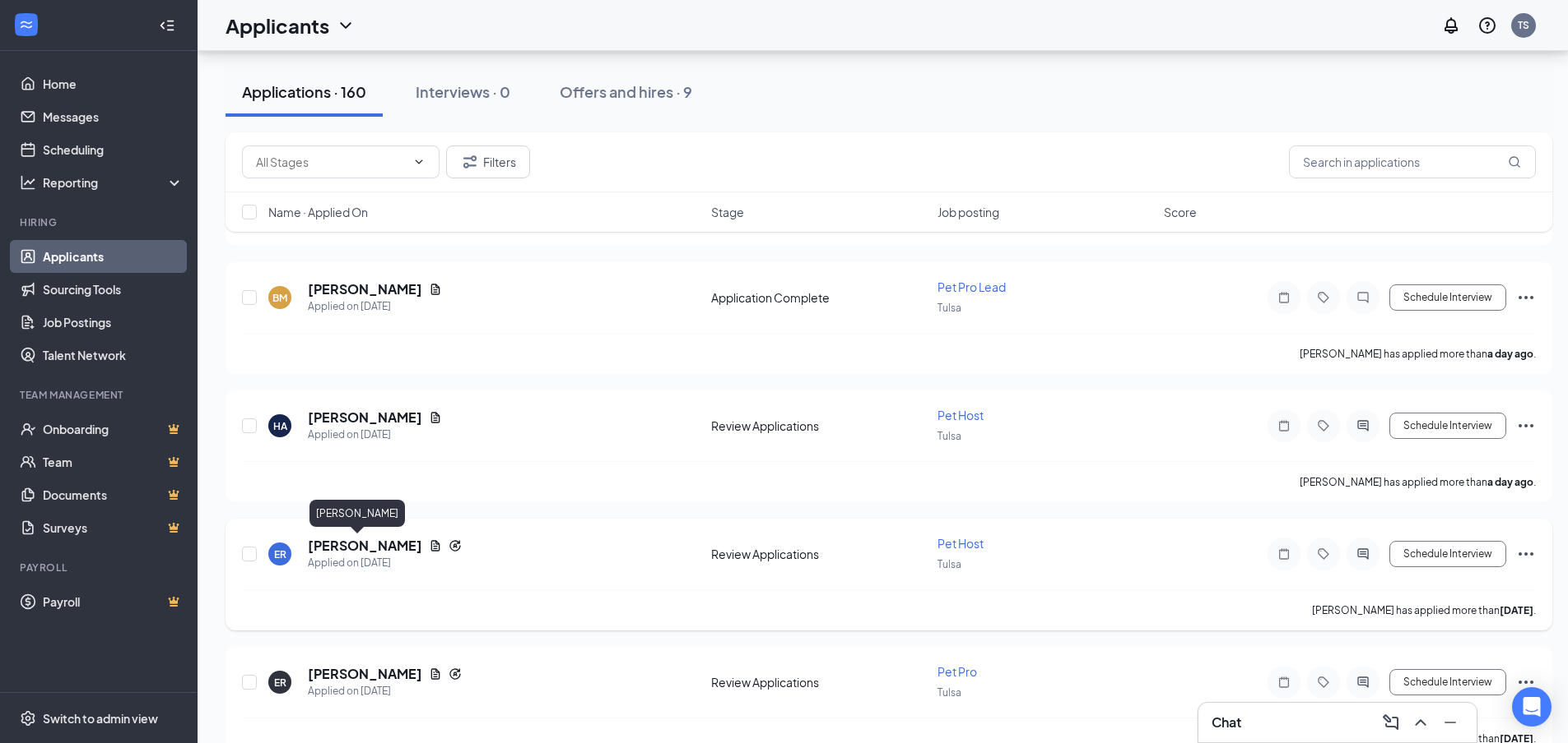
click at [342, 544] on h5 "[PERSON_NAME]" at bounding box center [365, 545] width 115 height 18
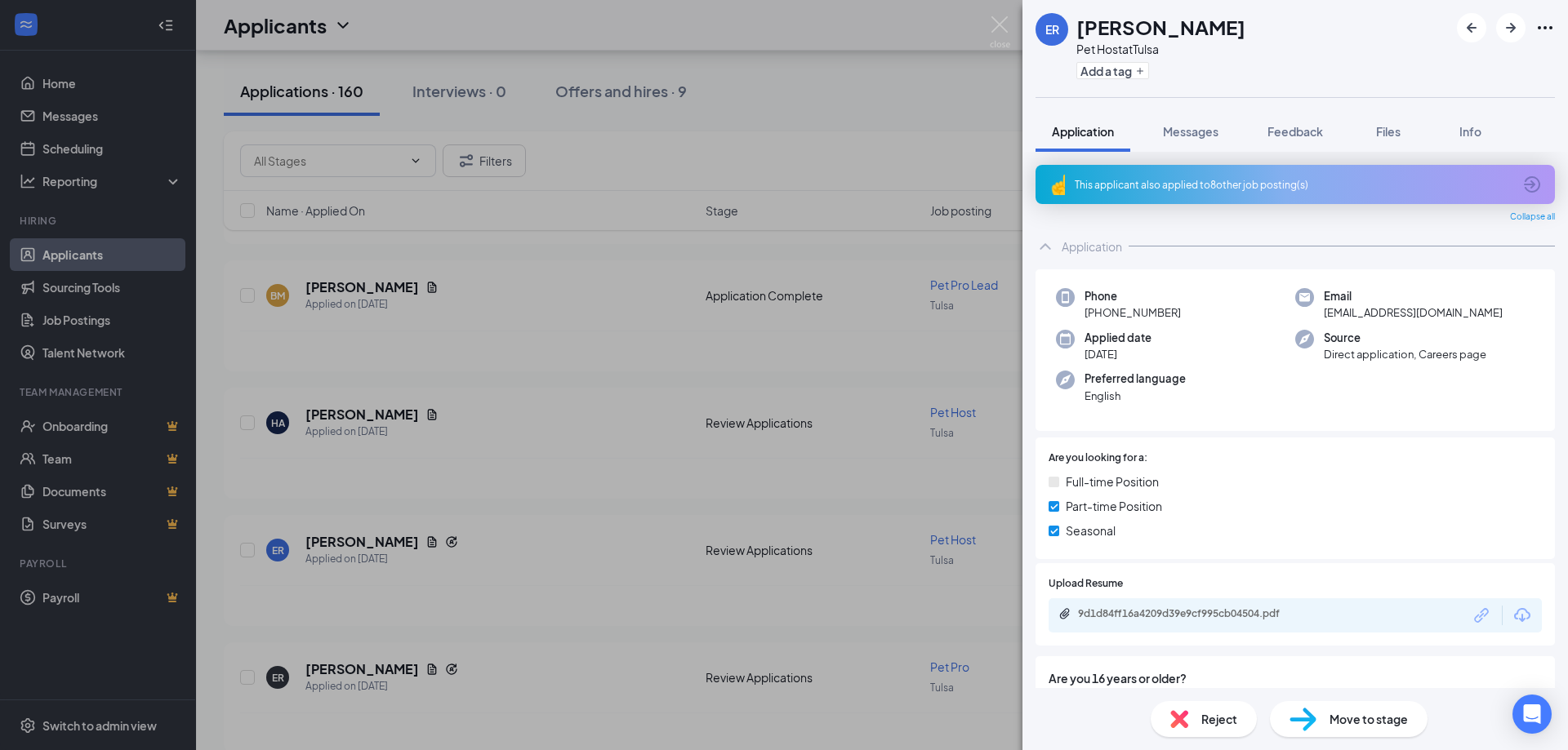
click at [1390, 131] on span "Files" at bounding box center [1389, 131] width 25 height 14
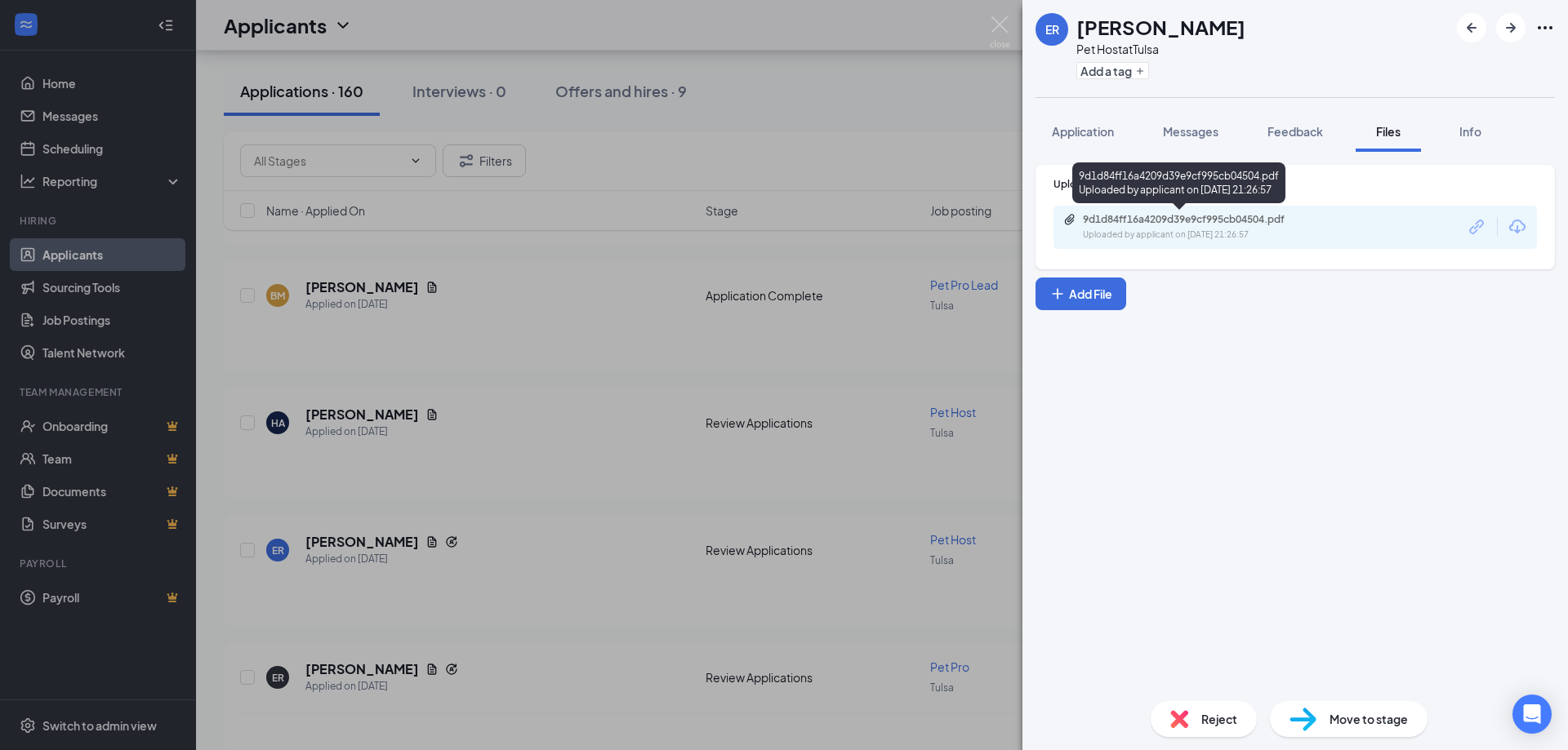
click at [1251, 220] on div "9d1d84ff16a4209d39e9cf995cb04504.pdf" at bounding box center [1198, 220] width 229 height 13
click at [997, 31] on img at bounding box center [999, 32] width 20 height 32
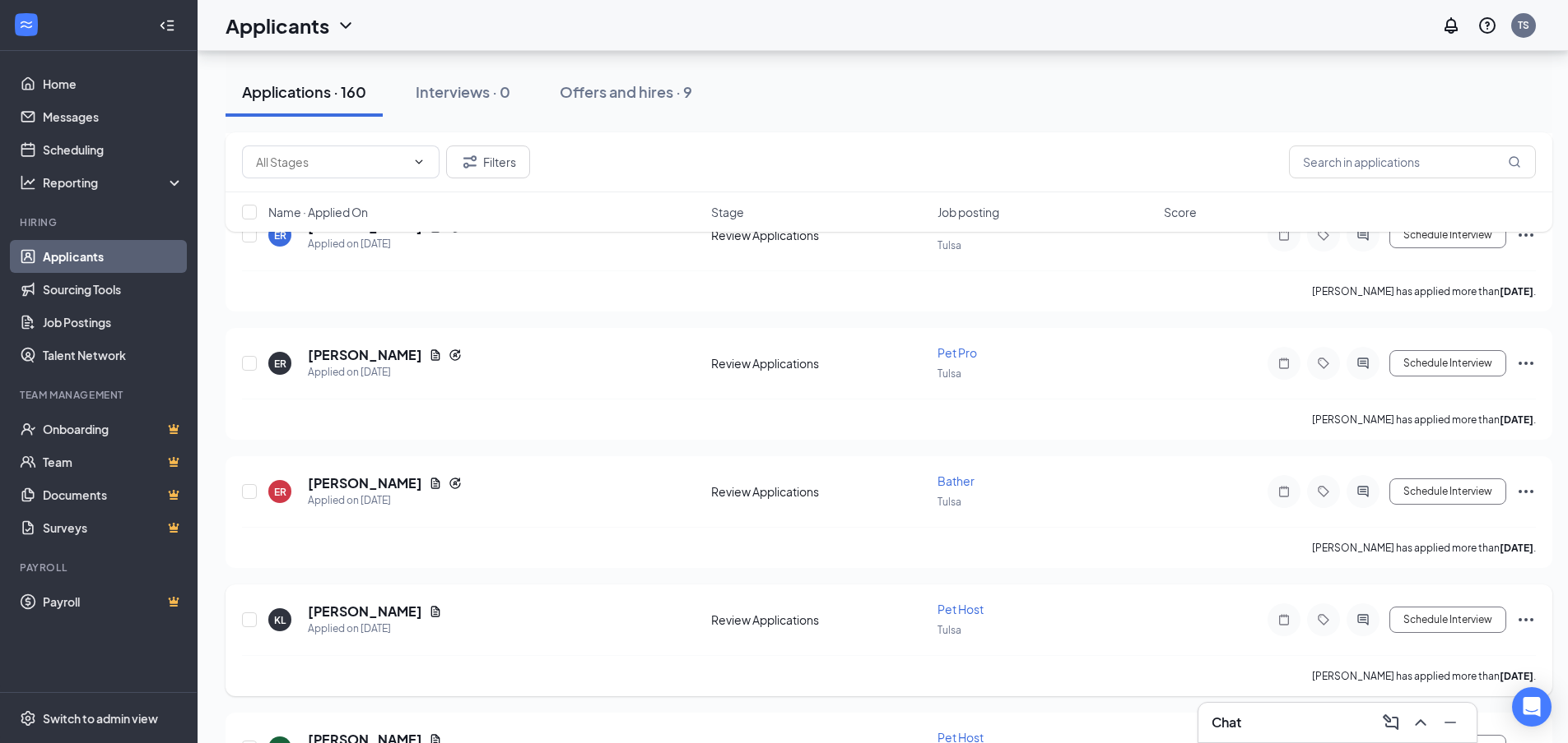
scroll to position [1315, 0]
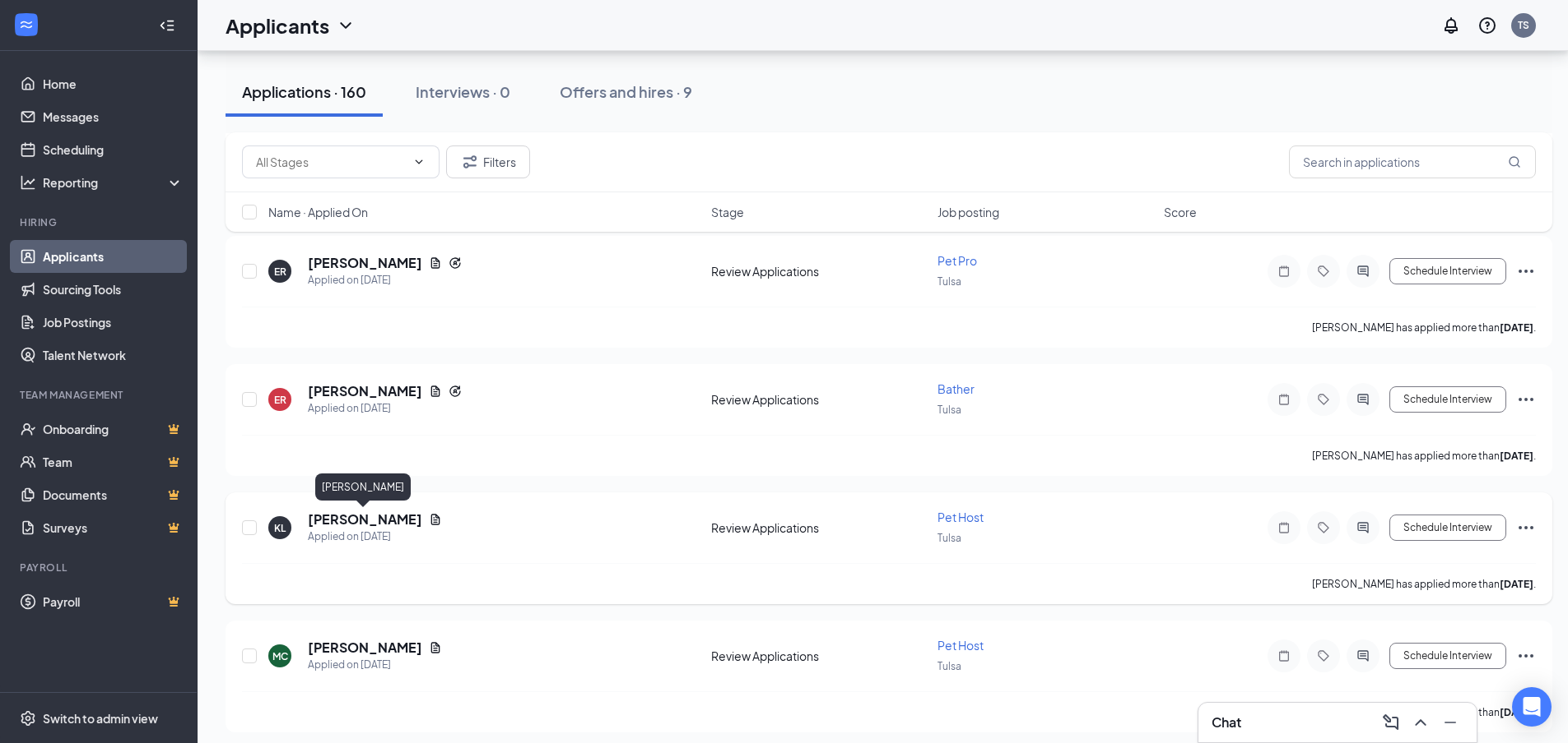
click at [374, 521] on h5 "[PERSON_NAME]" at bounding box center [365, 519] width 115 height 18
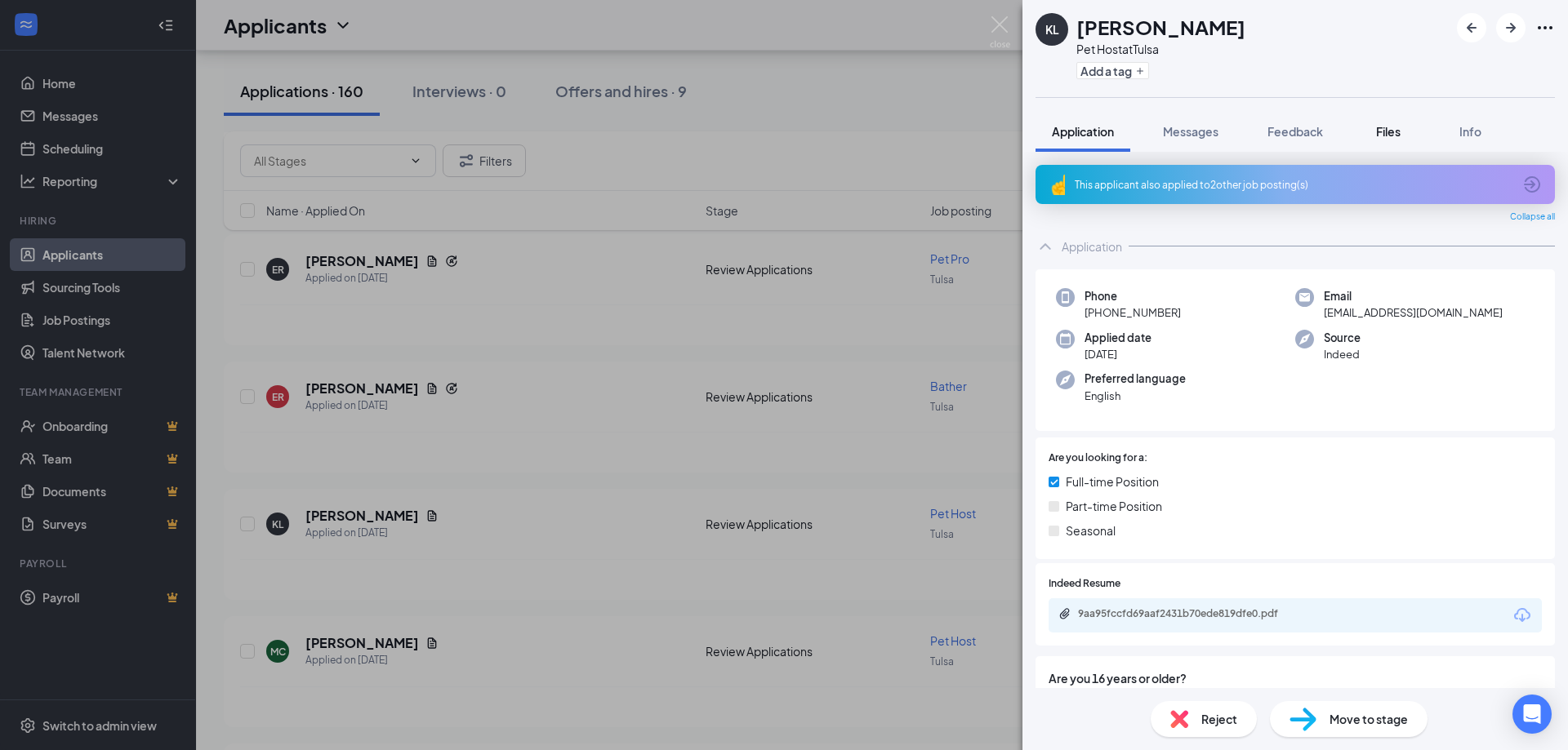
click at [1401, 123] on div "Files" at bounding box center [1389, 131] width 33 height 16
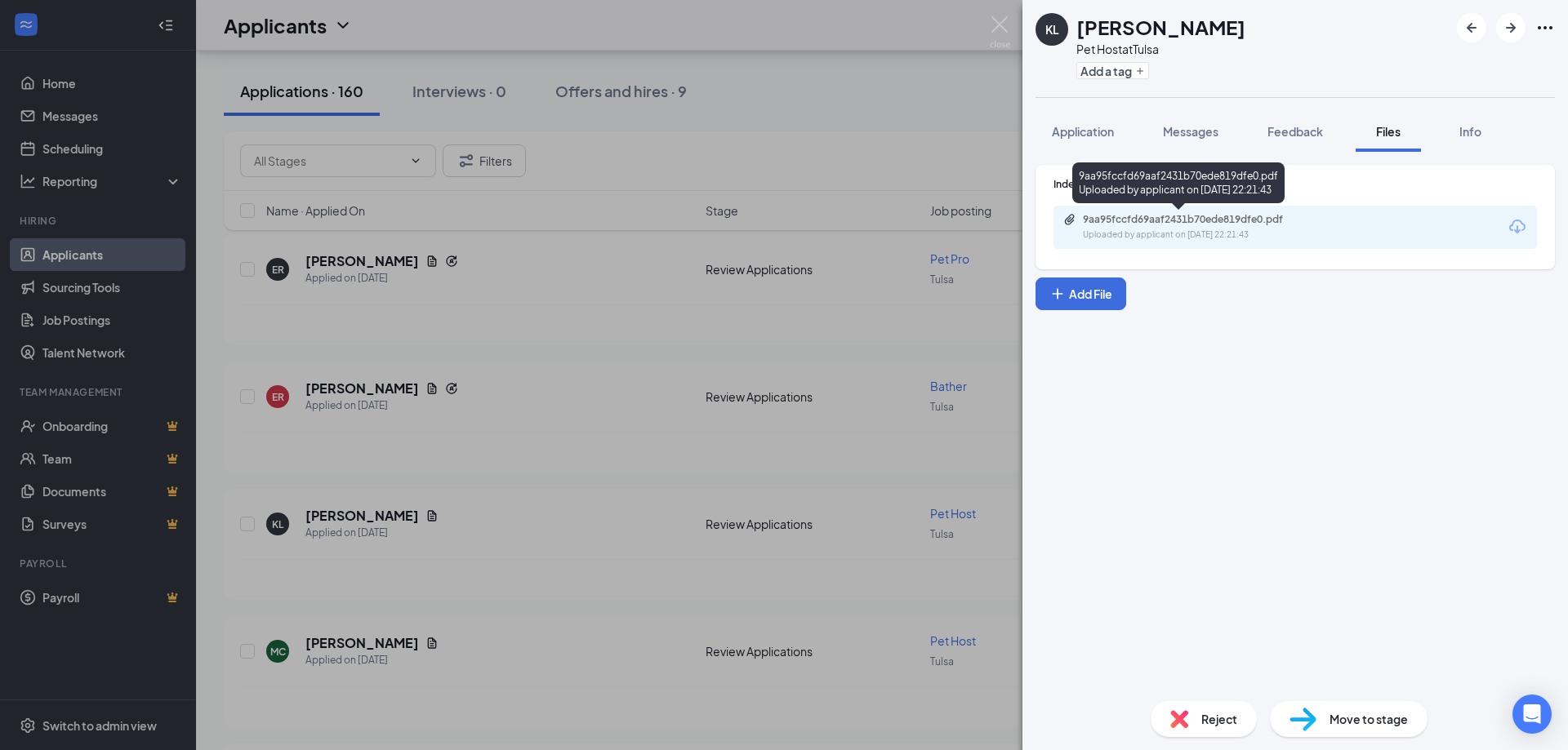
click at [1279, 236] on div "Uploaded by applicant on [DATE] 22:21:43" at bounding box center [1206, 235] width 245 height 13
click at [992, 33] on img at bounding box center [999, 32] width 20 height 32
